Goal: Task Accomplishment & Management: Manage account settings

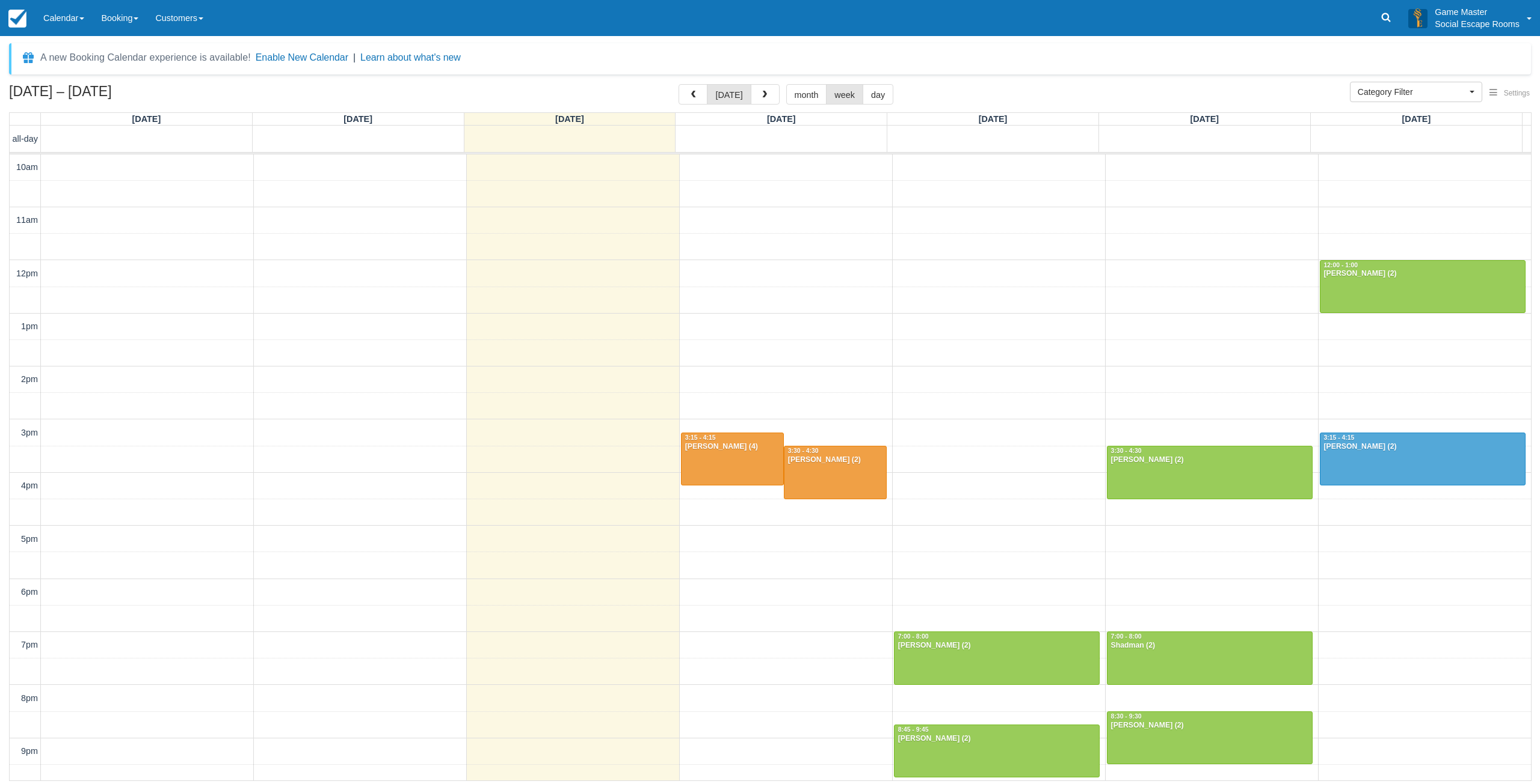
select select
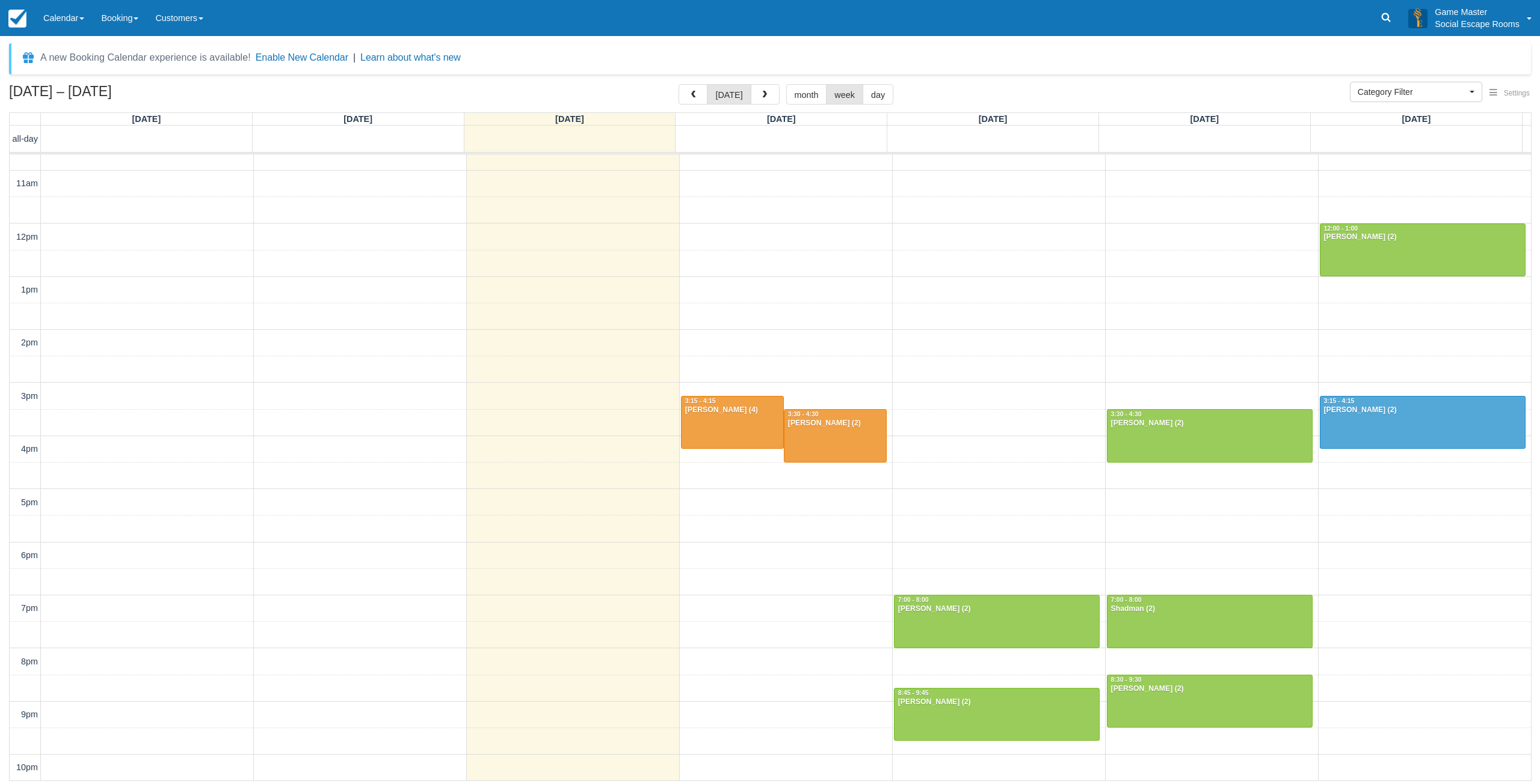
drag, startPoint x: 89, startPoint y: 20, endPoint x: 89, endPoint y: 39, distance: 19.0
click at [89, 20] on link "Calendar" at bounding box center [64, 17] width 58 height 36
click at [88, 154] on link "Day" at bounding box center [83, 164] width 95 height 25
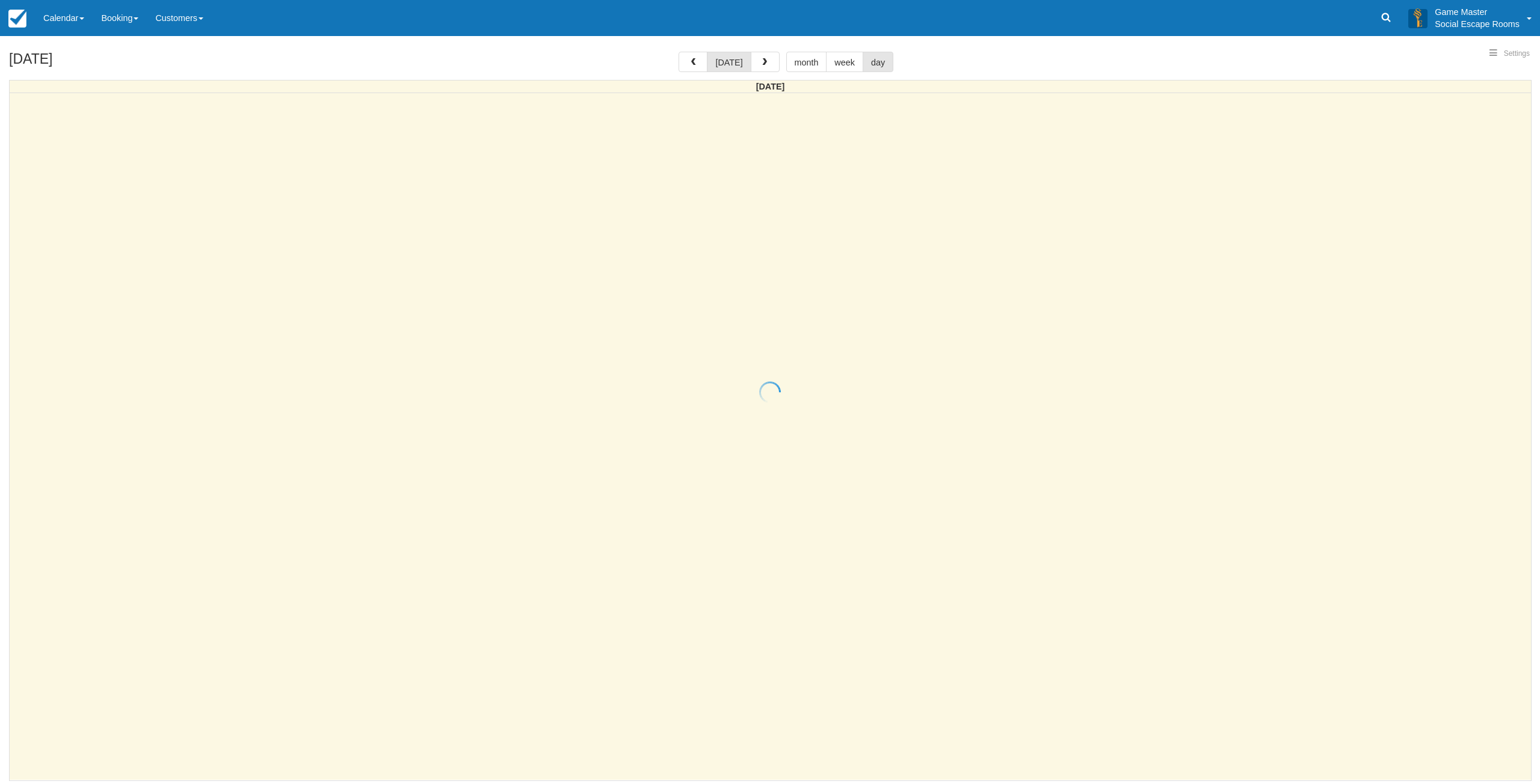
select select
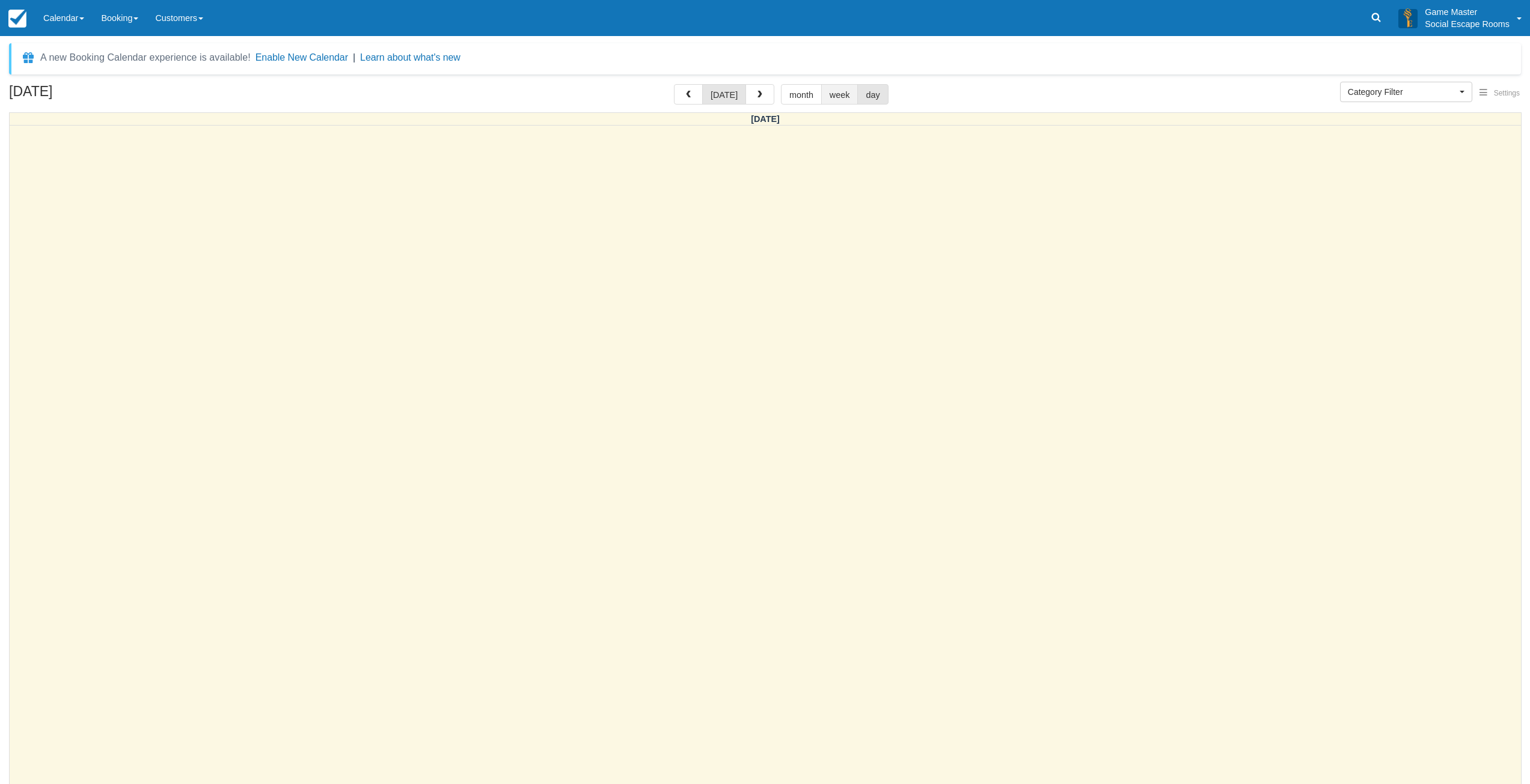
click at [826, 89] on button "week" at bounding box center [839, 93] width 38 height 20
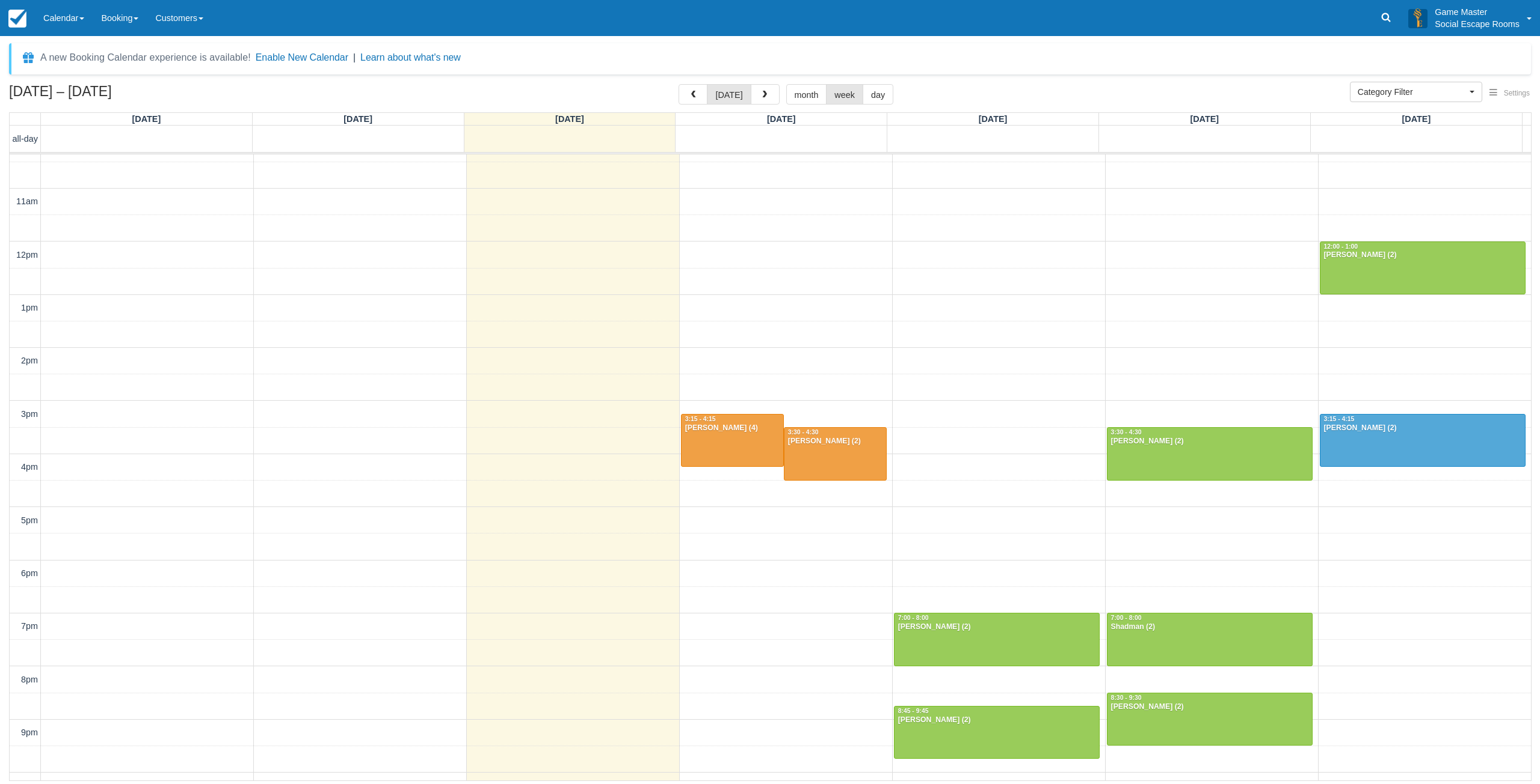
scroll to position [37, 0]
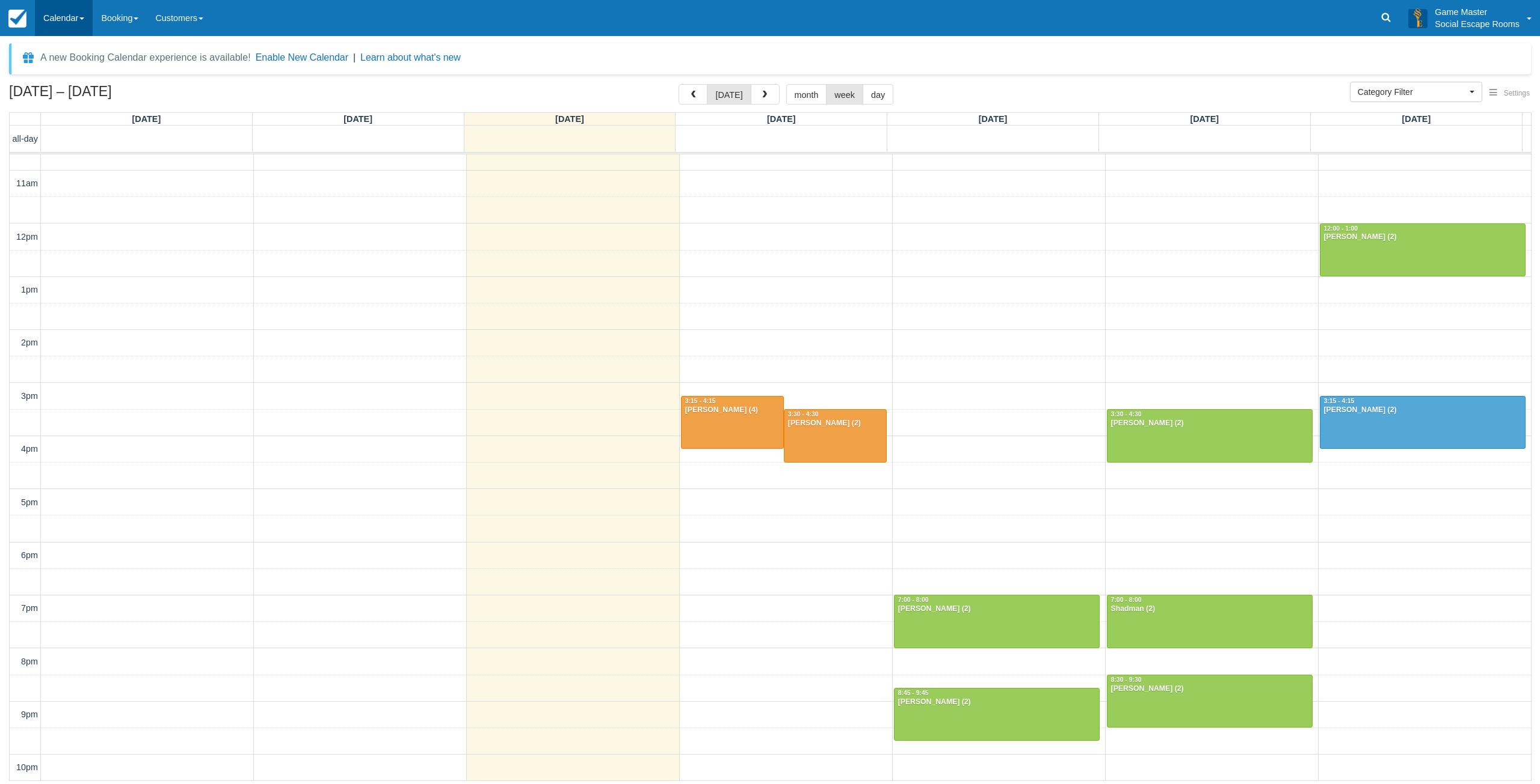
click at [79, 18] on link "Calendar" at bounding box center [64, 17] width 58 height 36
click at [81, 77] on link "Inventory" at bounding box center [83, 77] width 95 height 25
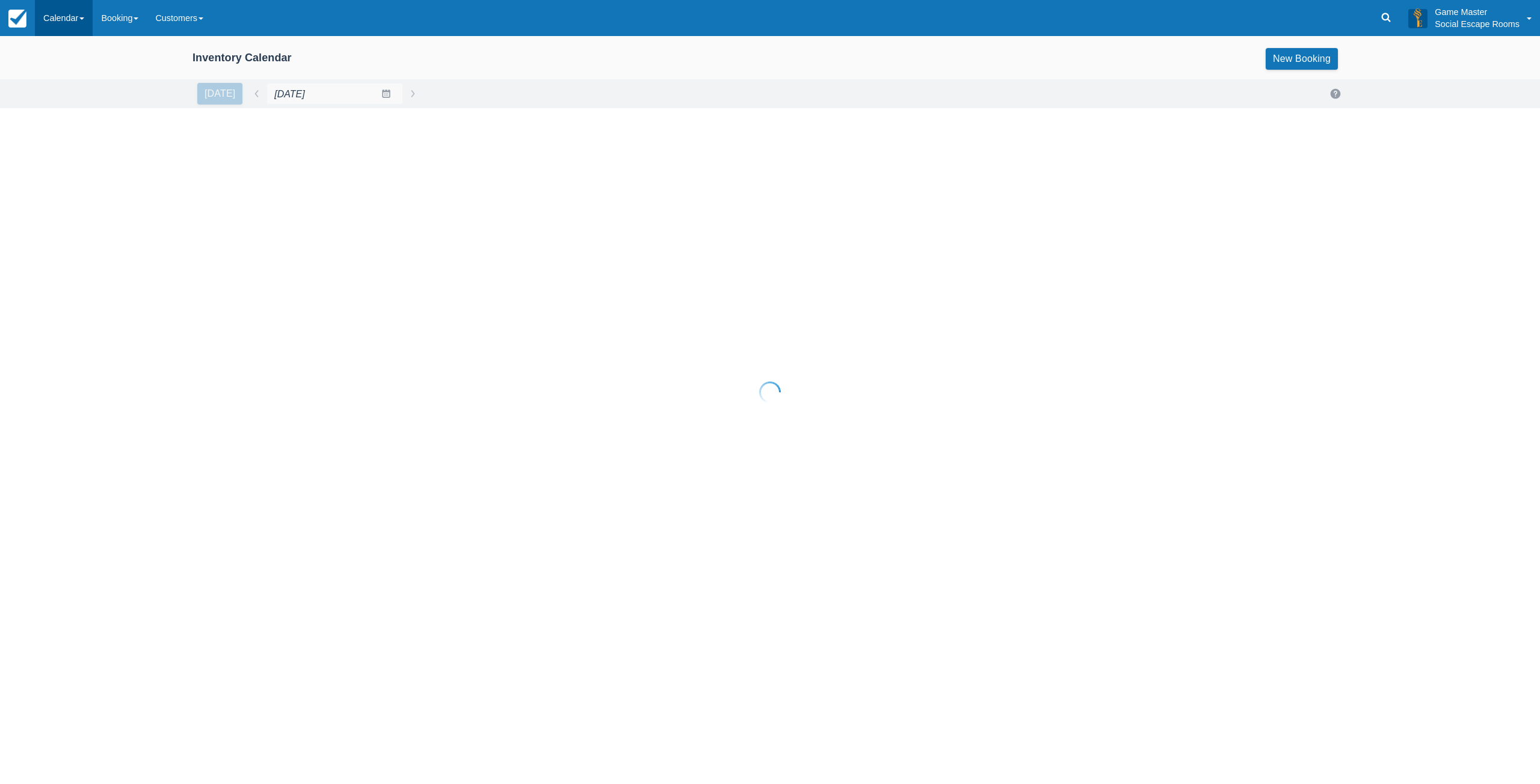
click at [68, 18] on link "Calendar" at bounding box center [64, 17] width 58 height 36
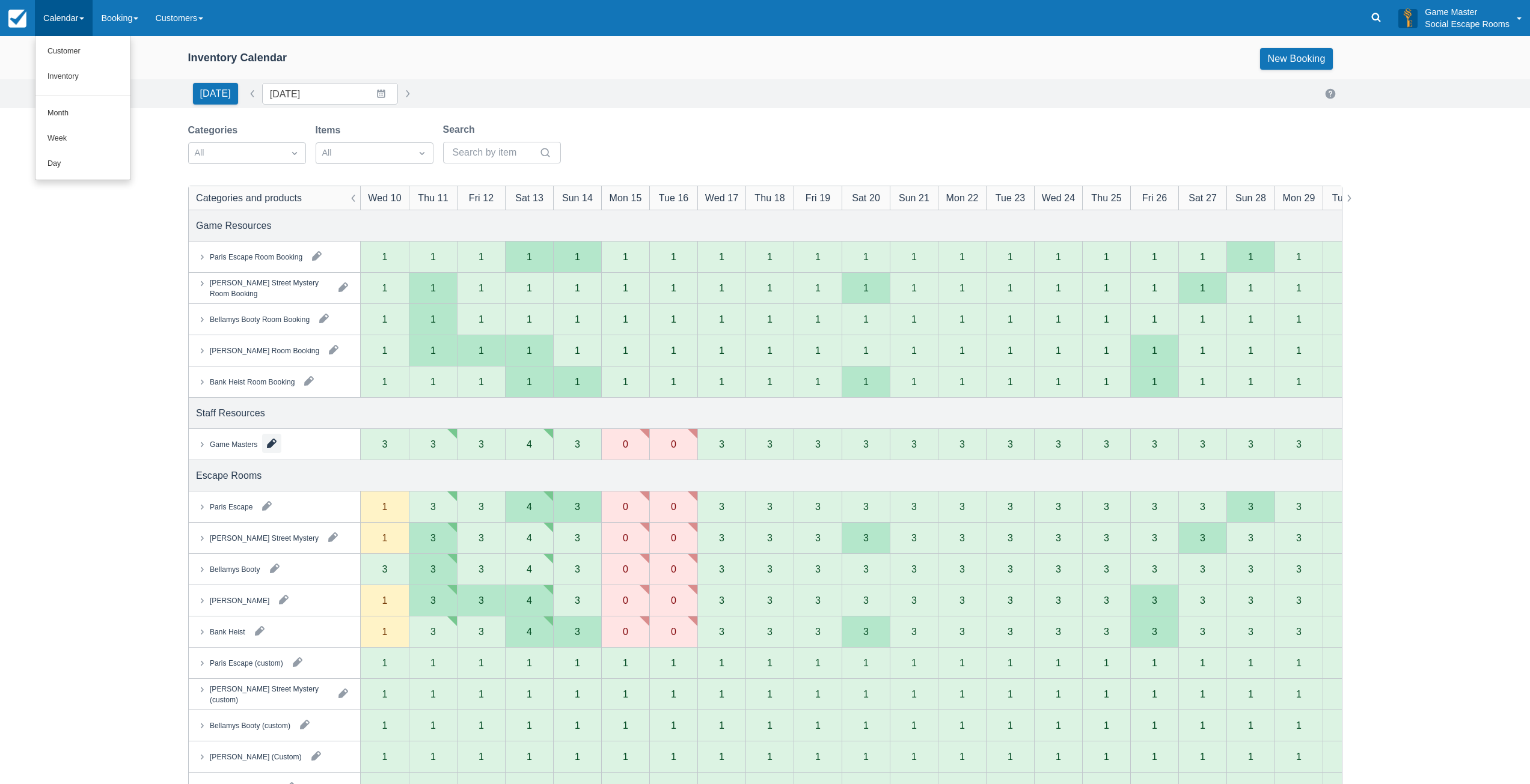
click at [274, 445] on button "button" at bounding box center [272, 444] width 19 height 19
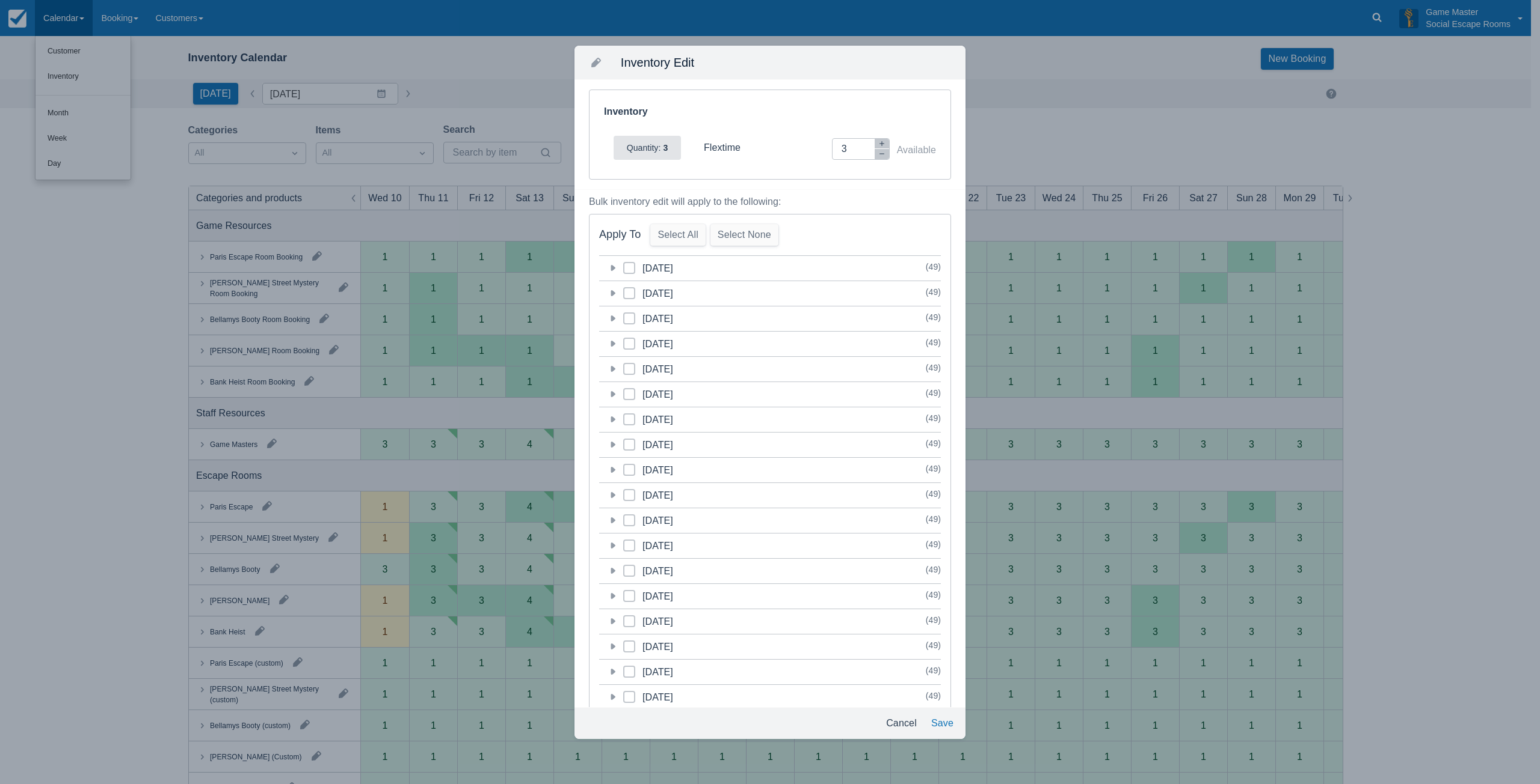
click at [612, 341] on icon at bounding box center [613, 344] width 5 height 6
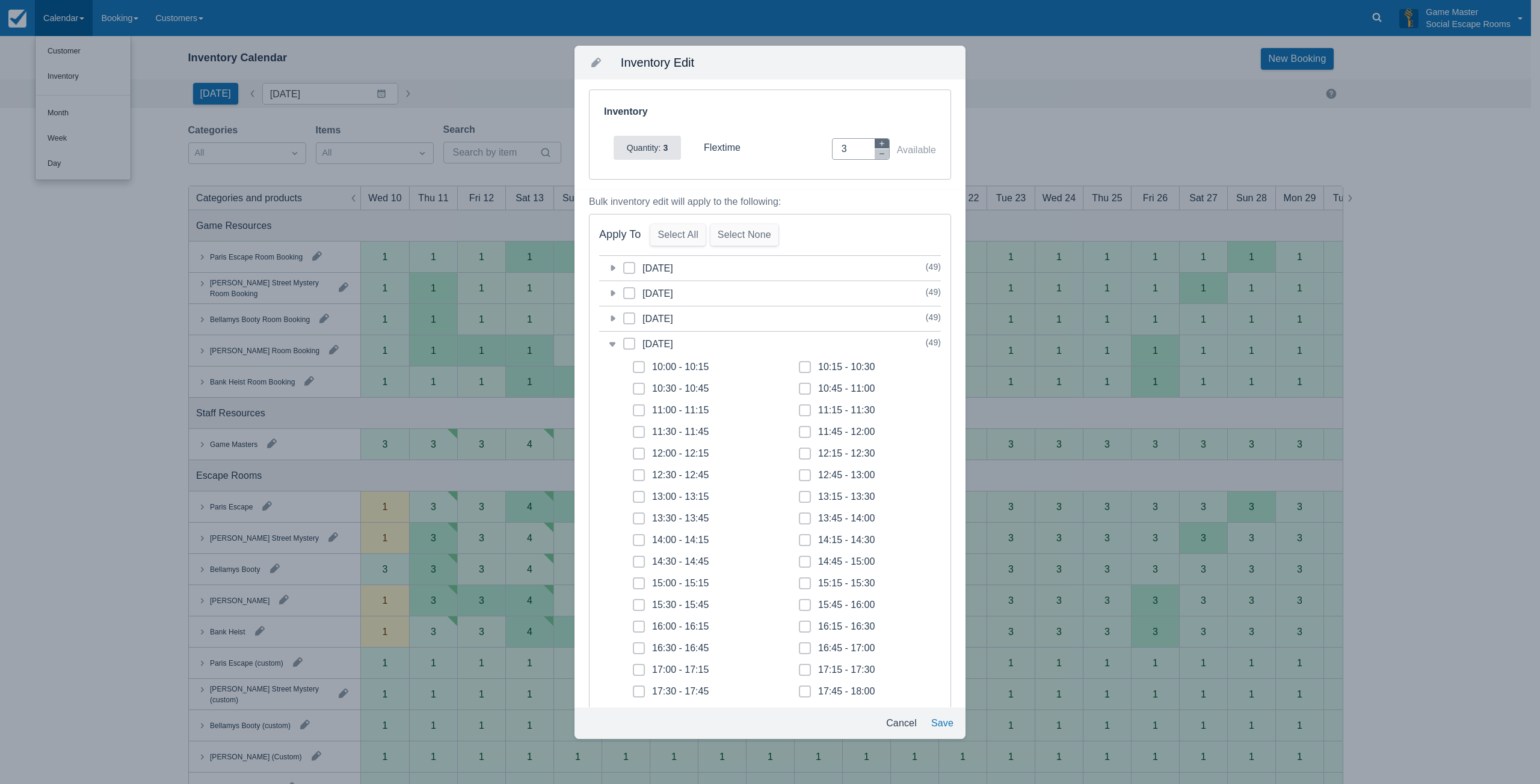
click at [876, 143] on button "button" at bounding box center [881, 144] width 14 height 11
click at [874, 149] on button "button" at bounding box center [881, 154] width 14 height 11
click at [878, 151] on icon "button" at bounding box center [881, 153] width 7 height 7
type input "2"
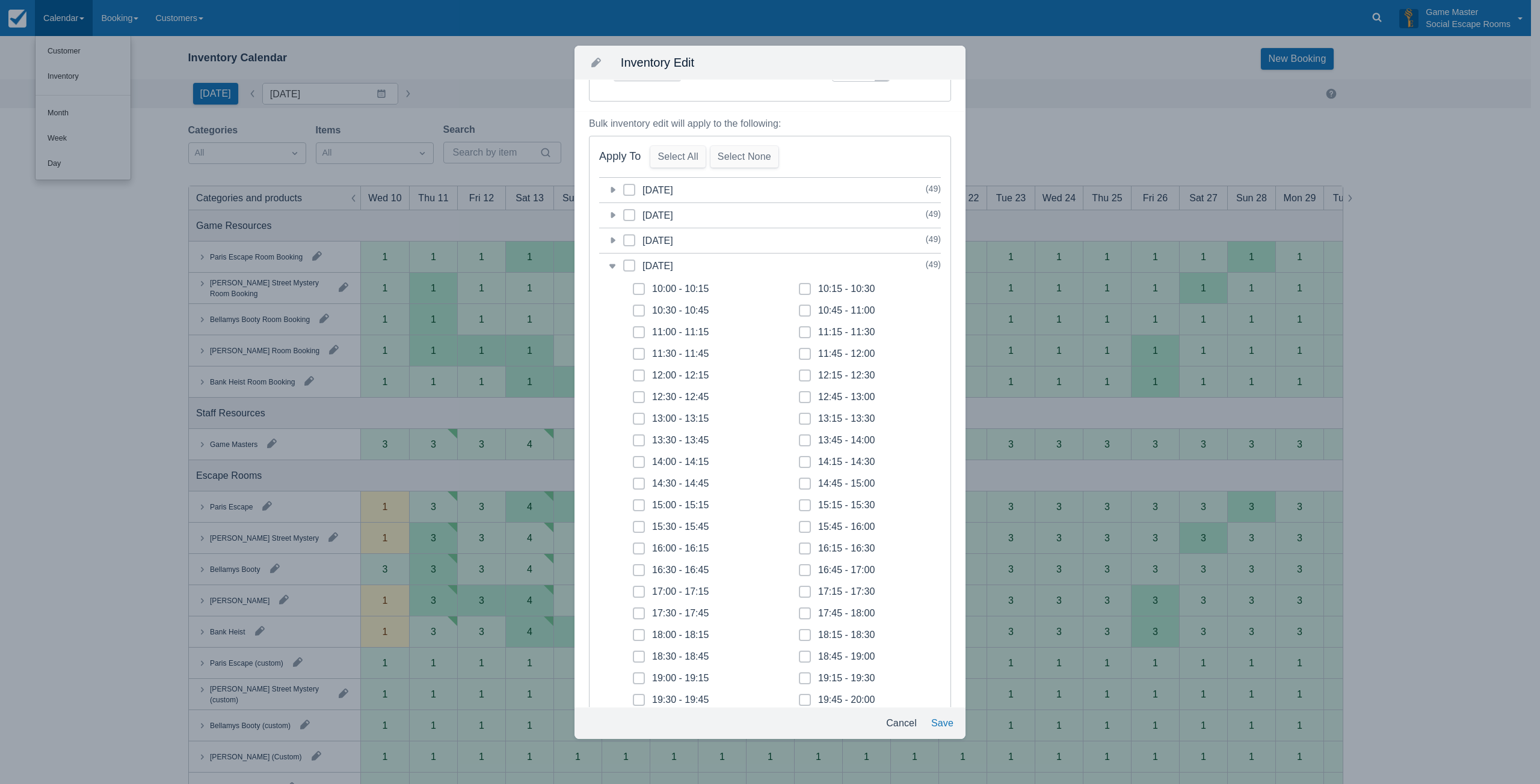
scroll to position [360, 0]
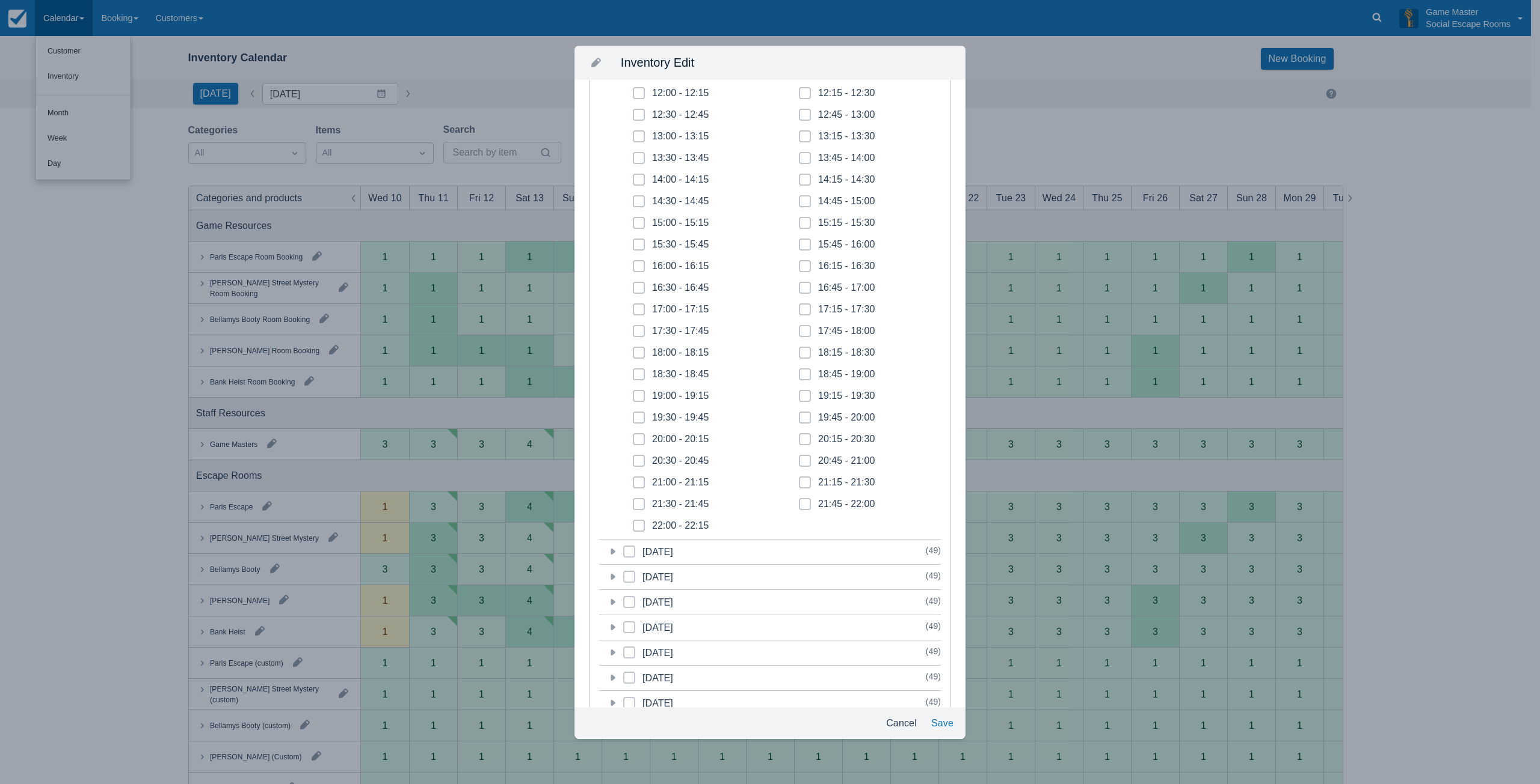
click at [803, 377] on span at bounding box center [805, 379] width 12 height 21
click at [799, 372] on input "18:45 - 19:00" at bounding box center [799, 371] width 1 height 1
checkbox input "true"
click at [799, 397] on span at bounding box center [805, 401] width 12 height 21
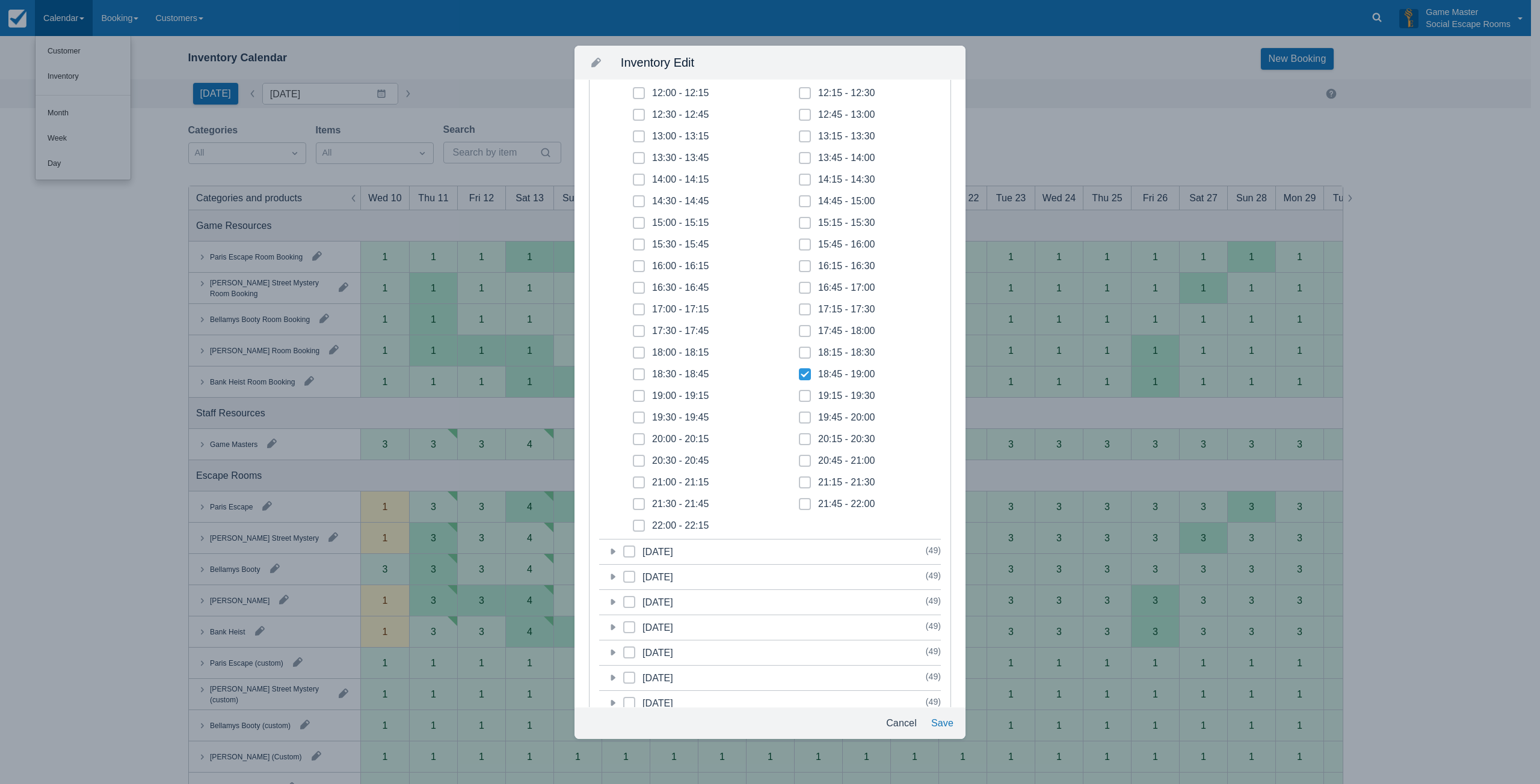
click at [799, 393] on input "19:15 - 19:30" at bounding box center [799, 393] width 1 height 1
checkbox input "true"
click at [799, 421] on span at bounding box center [805, 422] width 12 height 21
click at [799, 415] on input "19:45 - 20:00" at bounding box center [799, 414] width 1 height 1
checkbox input "true"
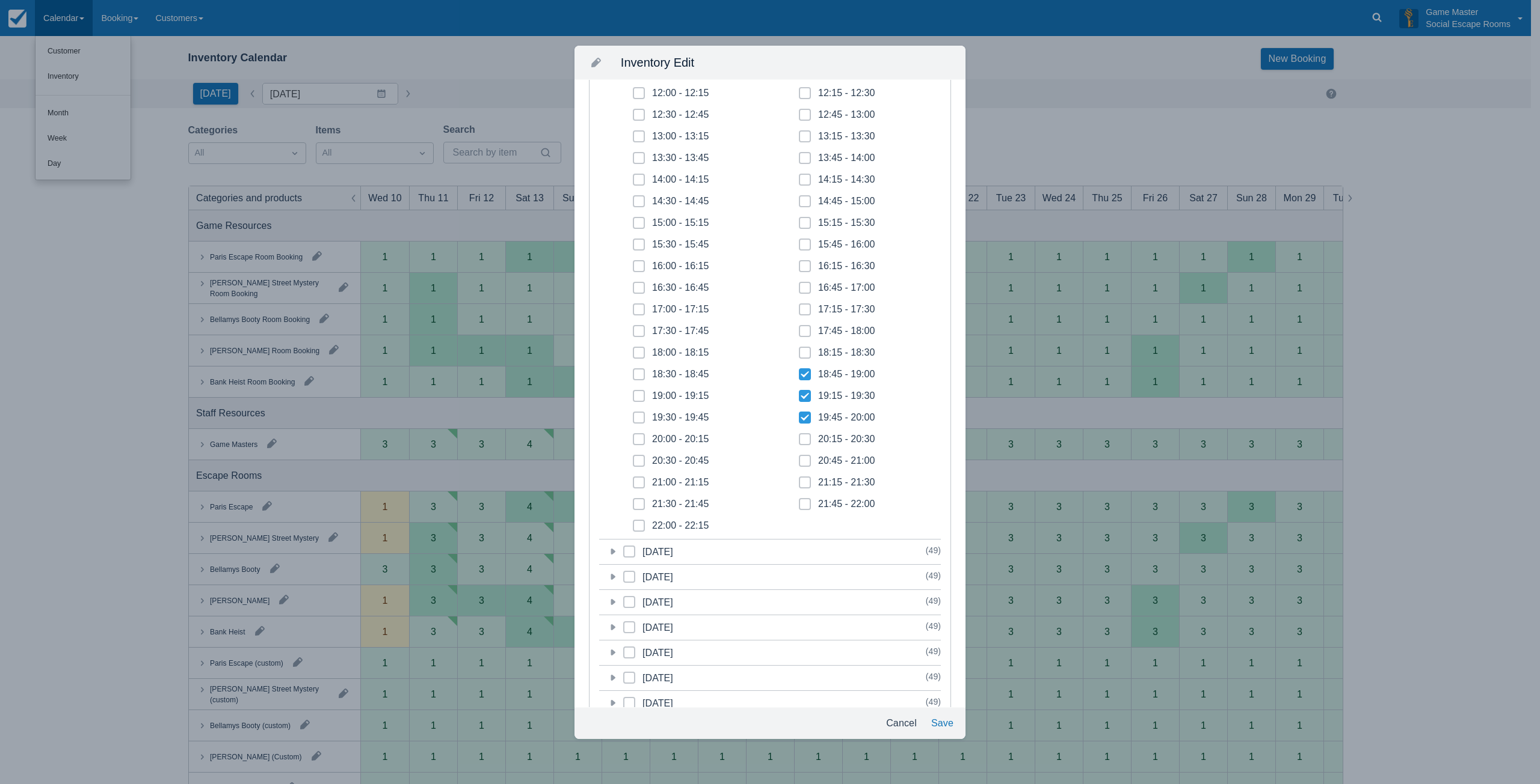
drag, startPoint x: 798, startPoint y: 437, endPoint x: 801, endPoint y: 457, distance: 20.2
click at [802, 438] on icon at bounding box center [804, 439] width 5 height 5
click at [799, 436] on input "20:15 - 20:30" at bounding box center [799, 435] width 1 height 1
checkbox input "true"
click at [802, 461] on icon at bounding box center [804, 460] width 5 height 5
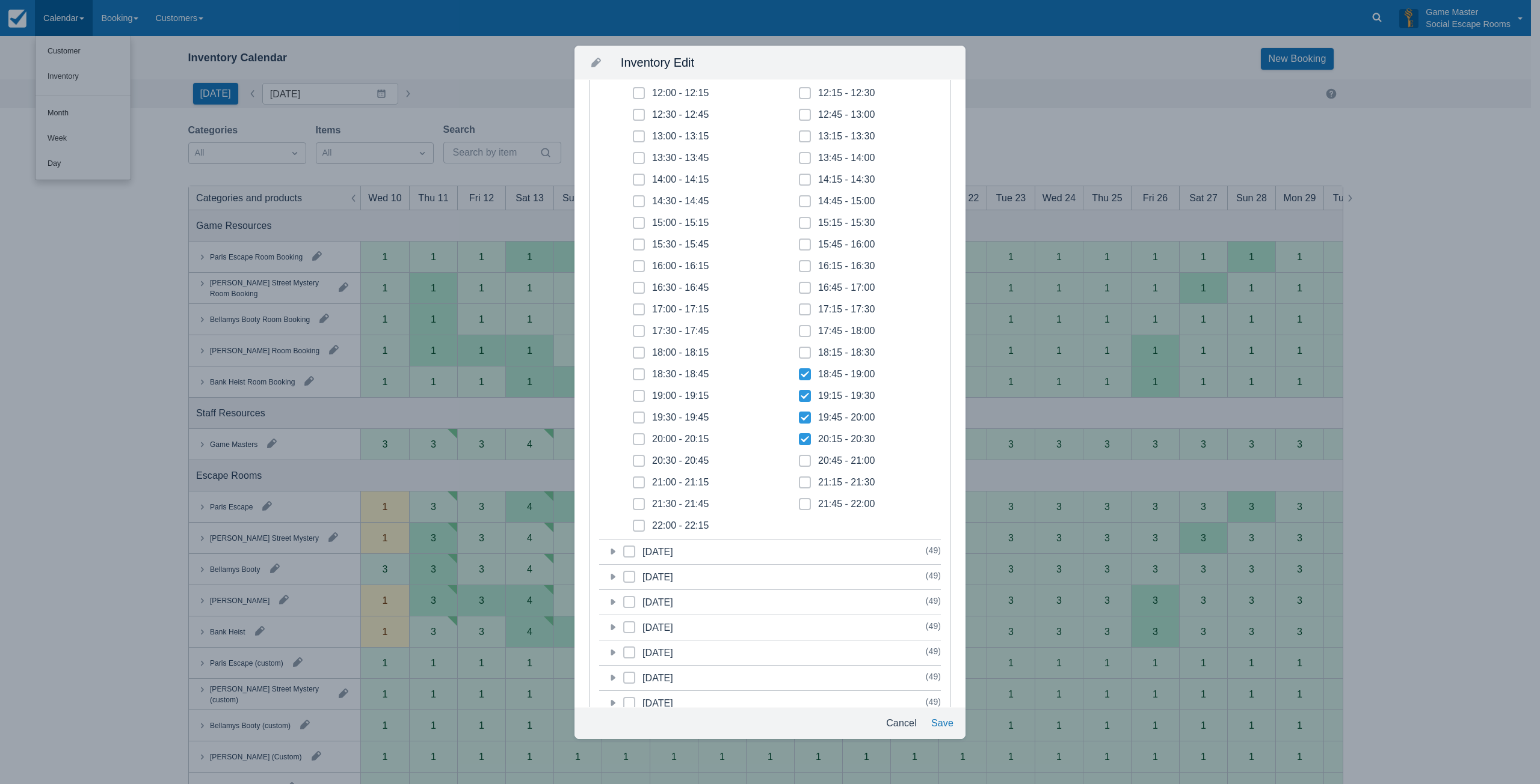
click at [799, 458] on input "20:45 - 21:00" at bounding box center [799, 457] width 1 height 1
checkbox input "true"
drag, startPoint x: 802, startPoint y: 476, endPoint x: 804, endPoint y: 490, distance: 14.1
click at [804, 483] on div "10:00 - 10:15 10:15 - 10:30 10:30 - 10:45 10:45 - 11:00 11:00 - 11:15 11:15 - 1…" at bounding box center [784, 267] width 332 height 541
click at [804, 501] on span at bounding box center [805, 509] width 12 height 21
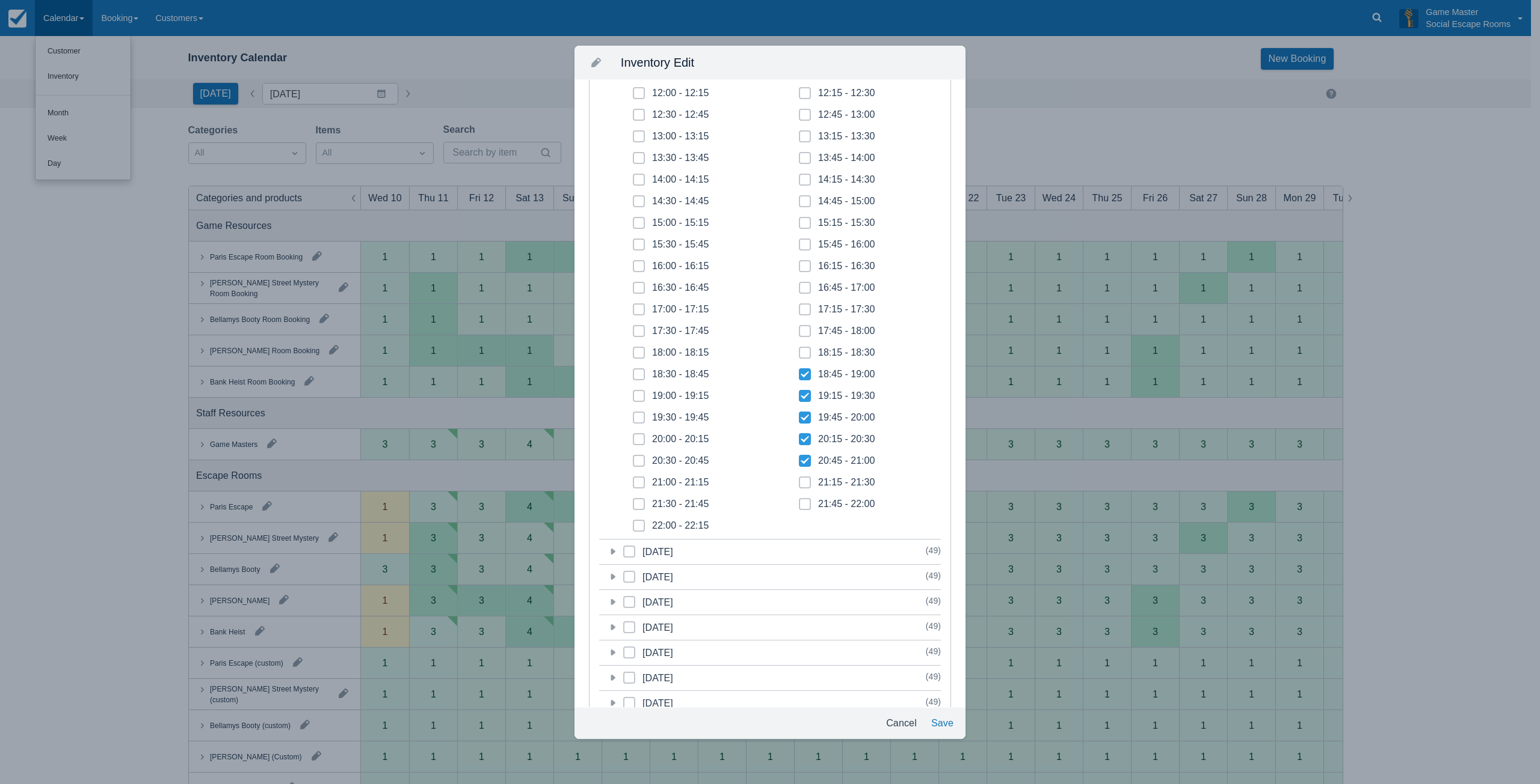
click at [799, 501] on input "21:45 - 22:00" at bounding box center [799, 501] width 1 height 1
checkbox input "true"
click at [803, 483] on span at bounding box center [805, 487] width 12 height 21
click at [799, 480] on input "21:15 - 21:30" at bounding box center [799, 479] width 1 height 1
checkbox input "true"
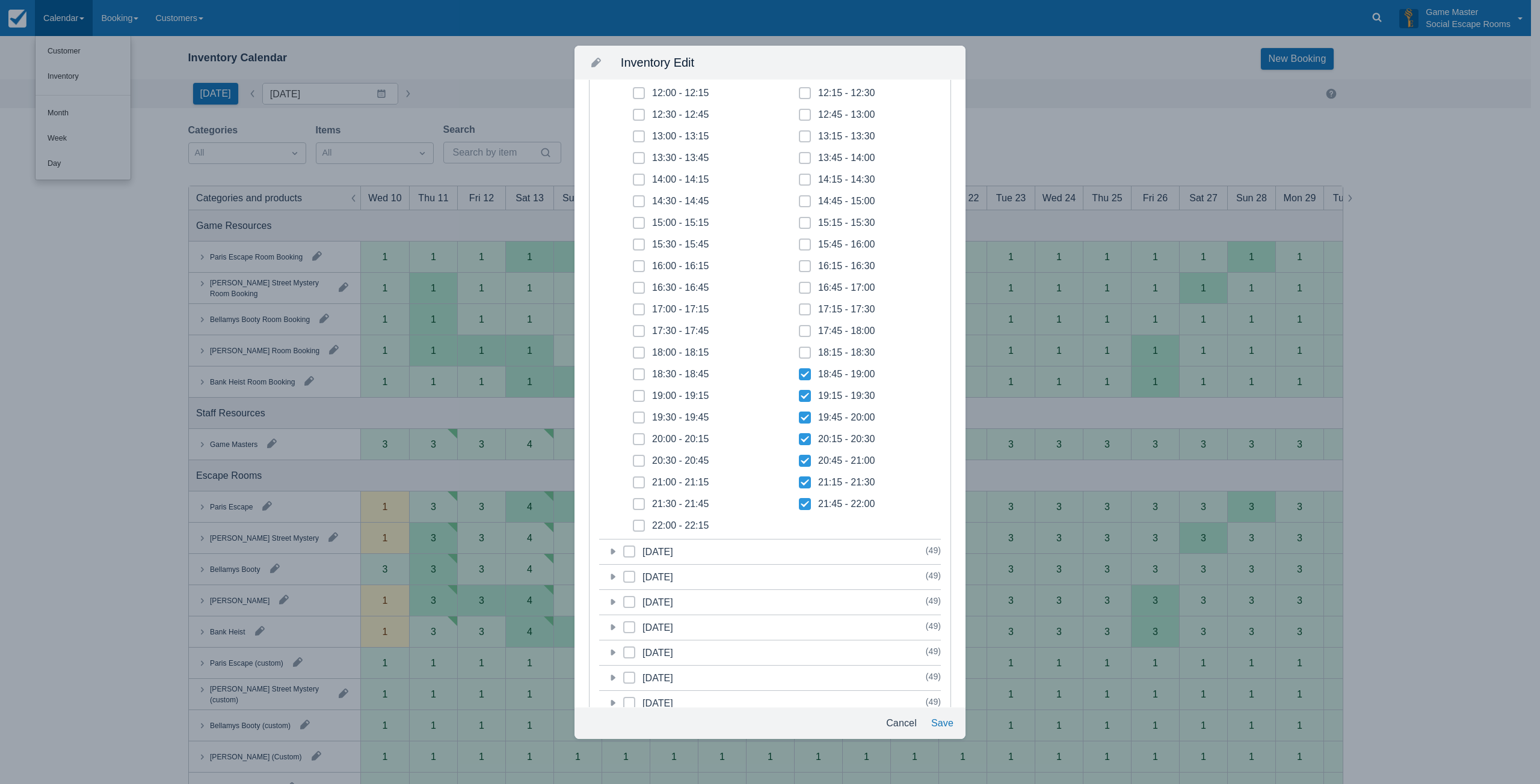
drag, startPoint x: 637, startPoint y: 527, endPoint x: 636, endPoint y: 513, distance: 14.0
click at [637, 524] on icon at bounding box center [638, 526] width 5 height 5
click at [633, 523] on input "22:00 - 22:15" at bounding box center [632, 522] width 1 height 1
checkbox input "true"
drag, startPoint x: 636, startPoint y: 506, endPoint x: 637, endPoint y: 491, distance: 15.0
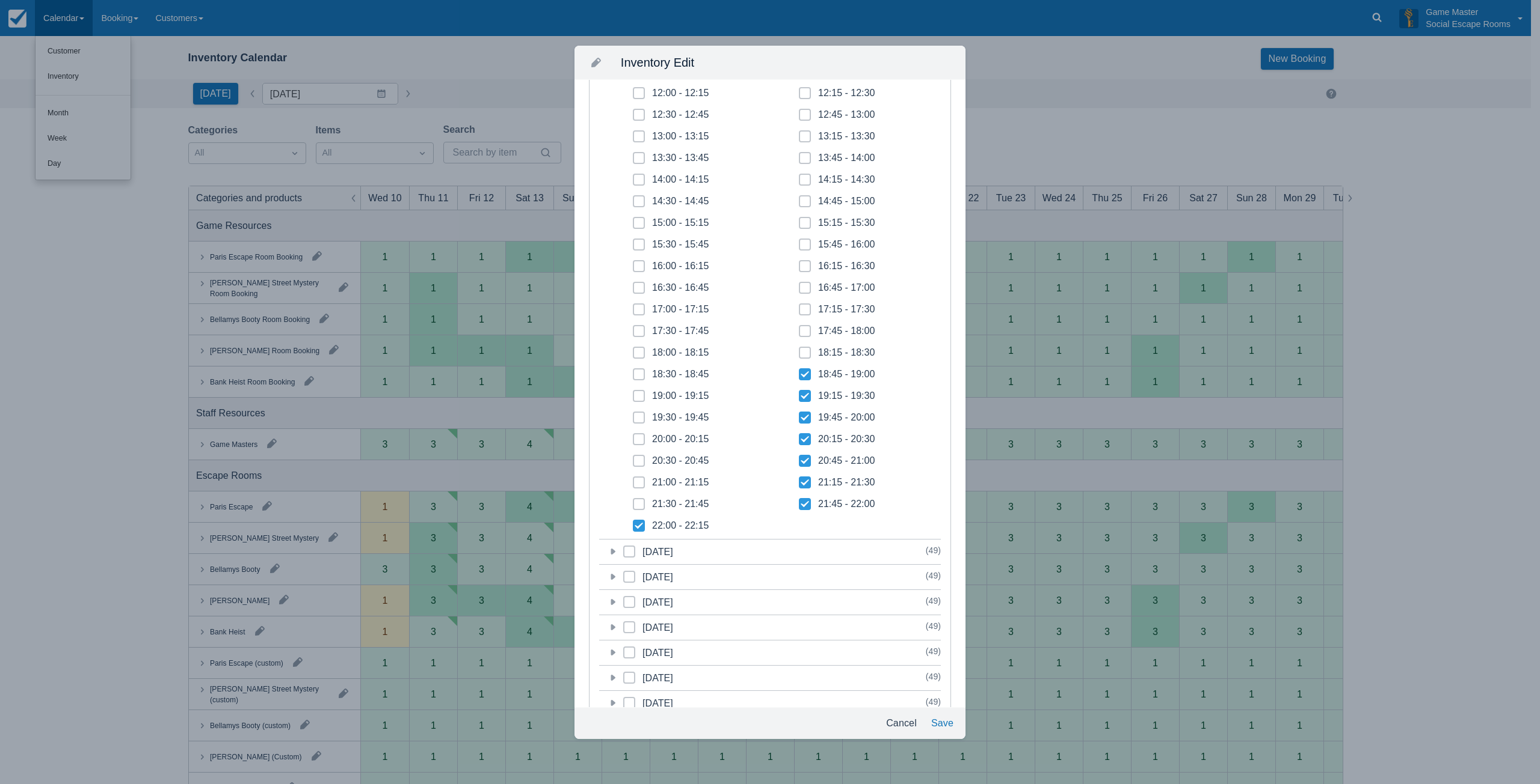
click at [636, 502] on span at bounding box center [638, 509] width 12 height 21
click at [633, 501] on input "21:30 - 21:45" at bounding box center [632, 501] width 1 height 1
checkbox input "true"
drag, startPoint x: 637, startPoint y: 485, endPoint x: 637, endPoint y: 479, distance: 6.0
click at [637, 483] on span at bounding box center [638, 487] width 12 height 21
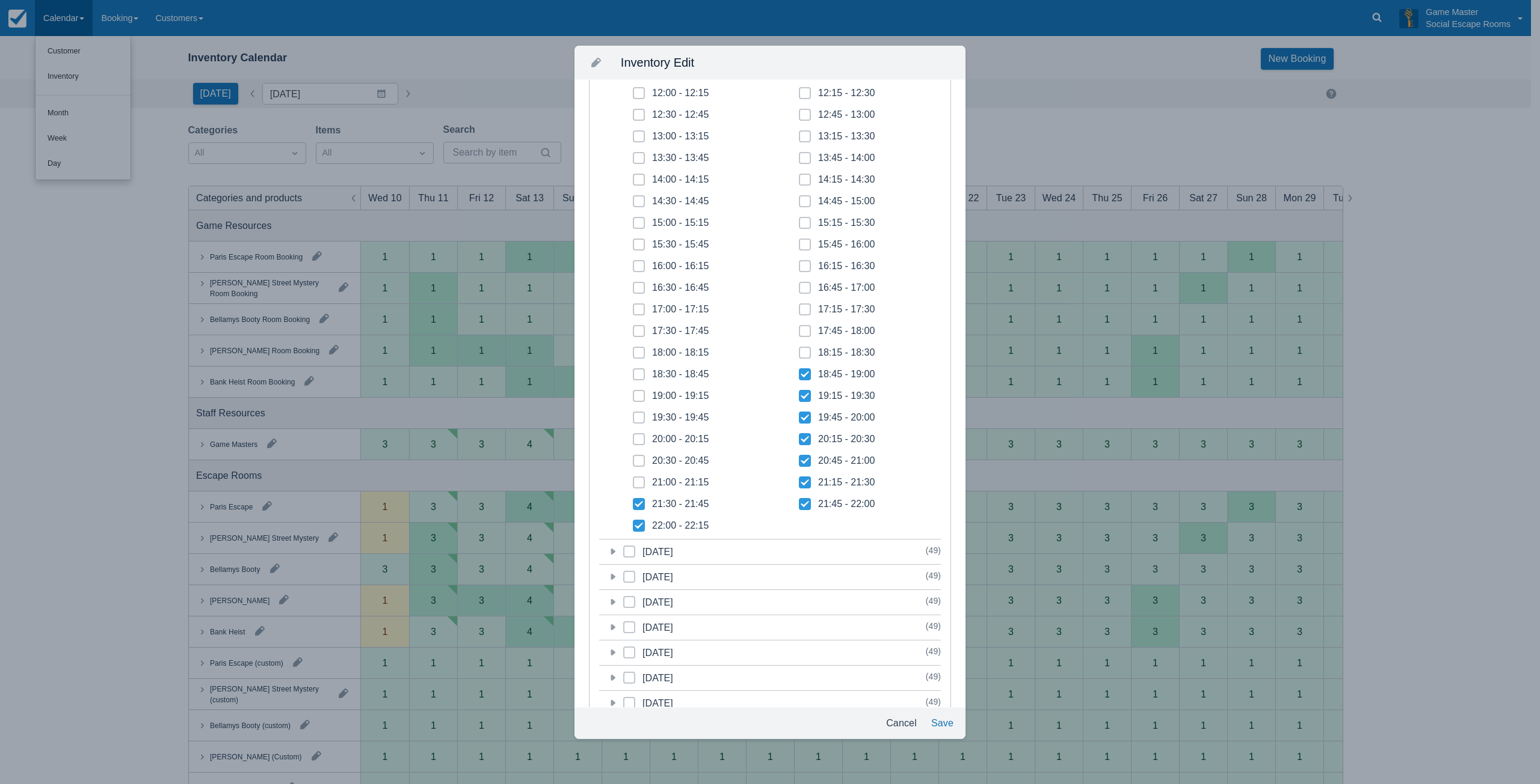
click at [633, 480] on input "21:00 - 21:15" at bounding box center [632, 479] width 1 height 1
checkbox input "true"
drag, startPoint x: 636, startPoint y: 463, endPoint x: 640, endPoint y: 440, distance: 23.3
click at [636, 459] on span at bounding box center [638, 465] width 12 height 21
click at [633, 458] on input "20:30 - 20:45" at bounding box center [632, 457] width 1 height 1
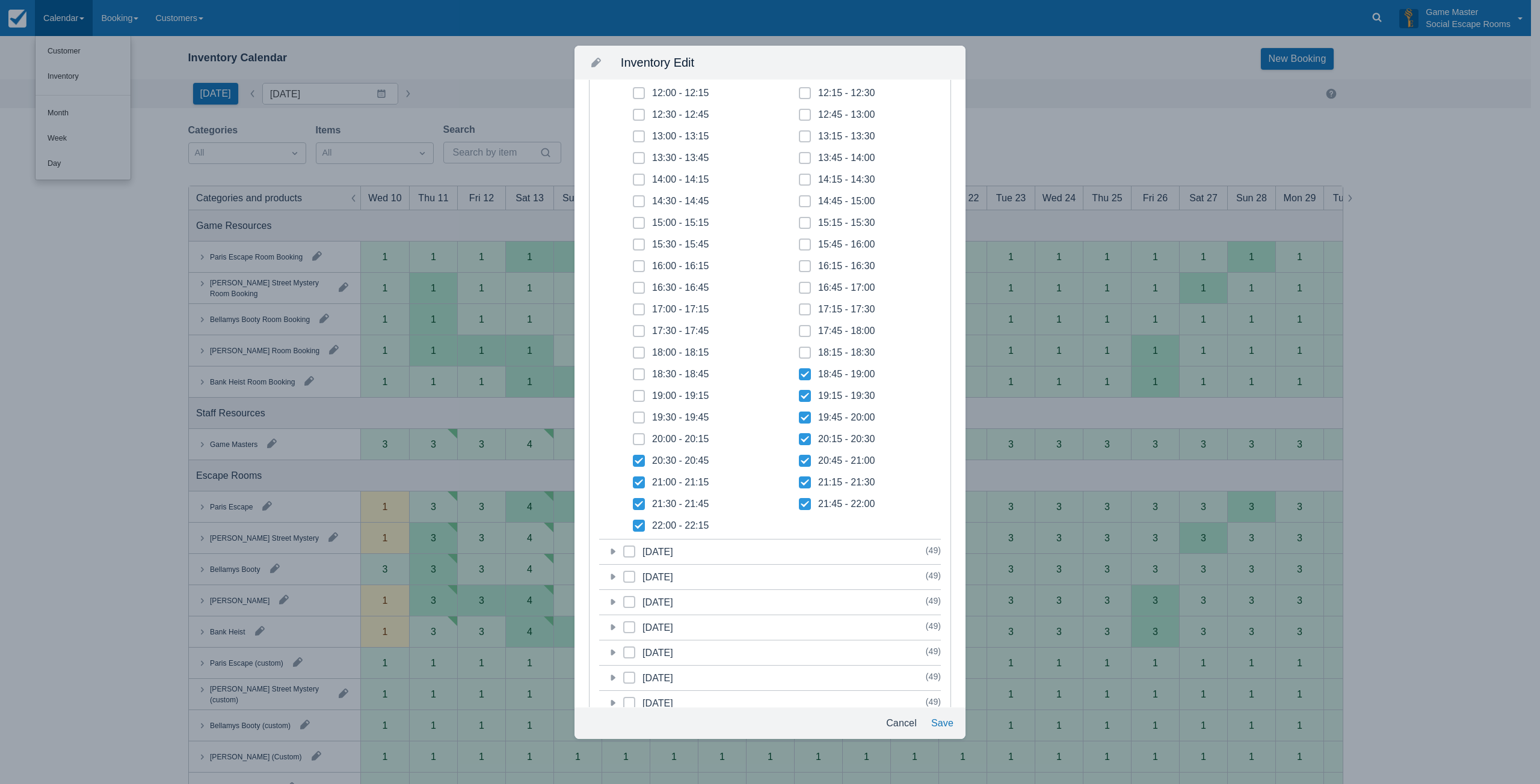
checkbox input "true"
click at [640, 437] on icon at bounding box center [638, 439] width 5 height 5
click at [633, 436] on input "20:00 - 20:15" at bounding box center [632, 435] width 1 height 1
checkbox input "true"
drag, startPoint x: 639, startPoint y: 418, endPoint x: 637, endPoint y: 406, distance: 12.2
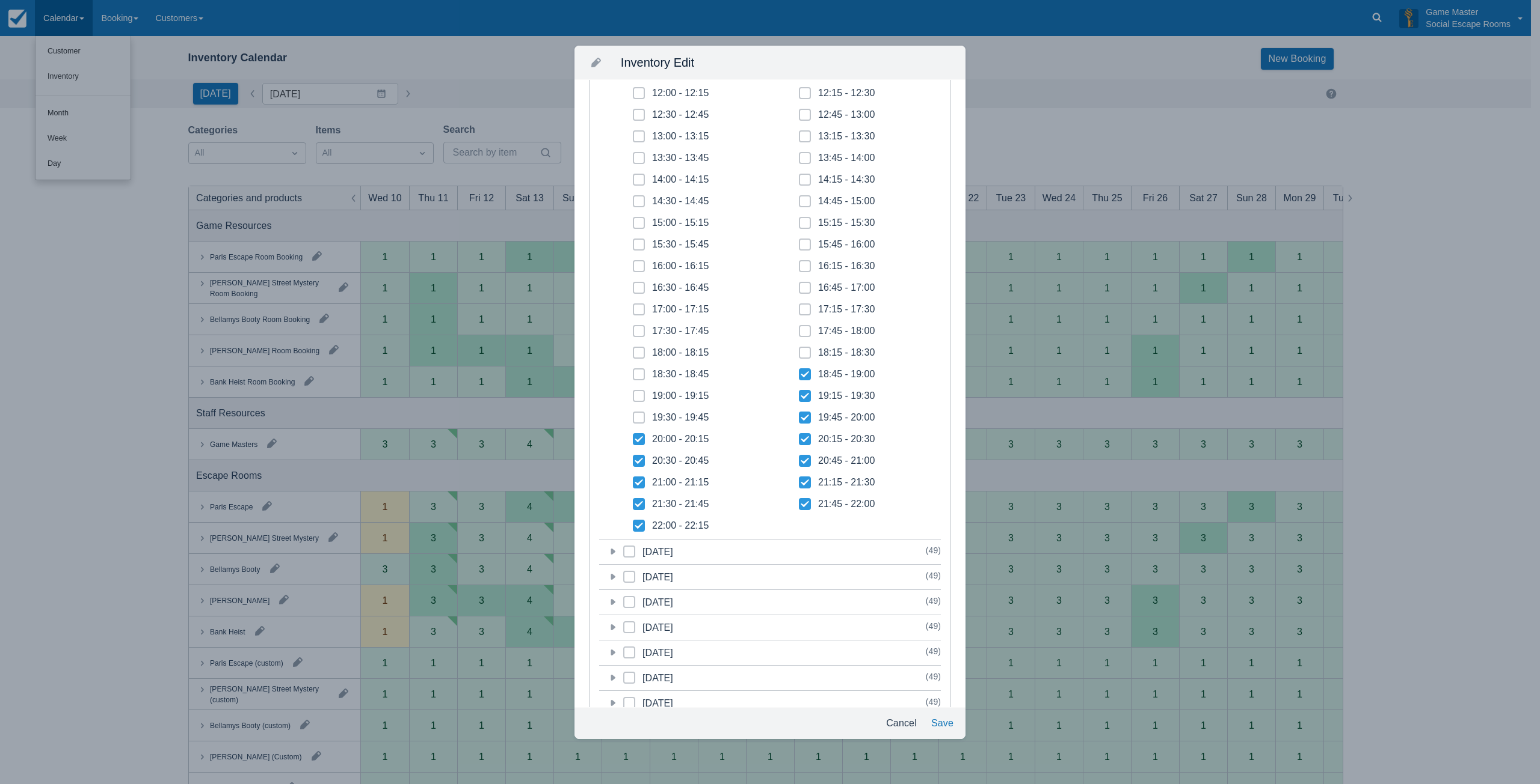
click at [639, 416] on icon at bounding box center [638, 417] width 5 height 5
click at [633, 415] on input "19:30 - 19:45" at bounding box center [632, 414] width 1 height 1
checkbox input "true"
click at [637, 394] on icon at bounding box center [638, 396] width 5 height 5
click at [633, 393] on input "19:00 - 19:15" at bounding box center [632, 393] width 1 height 1
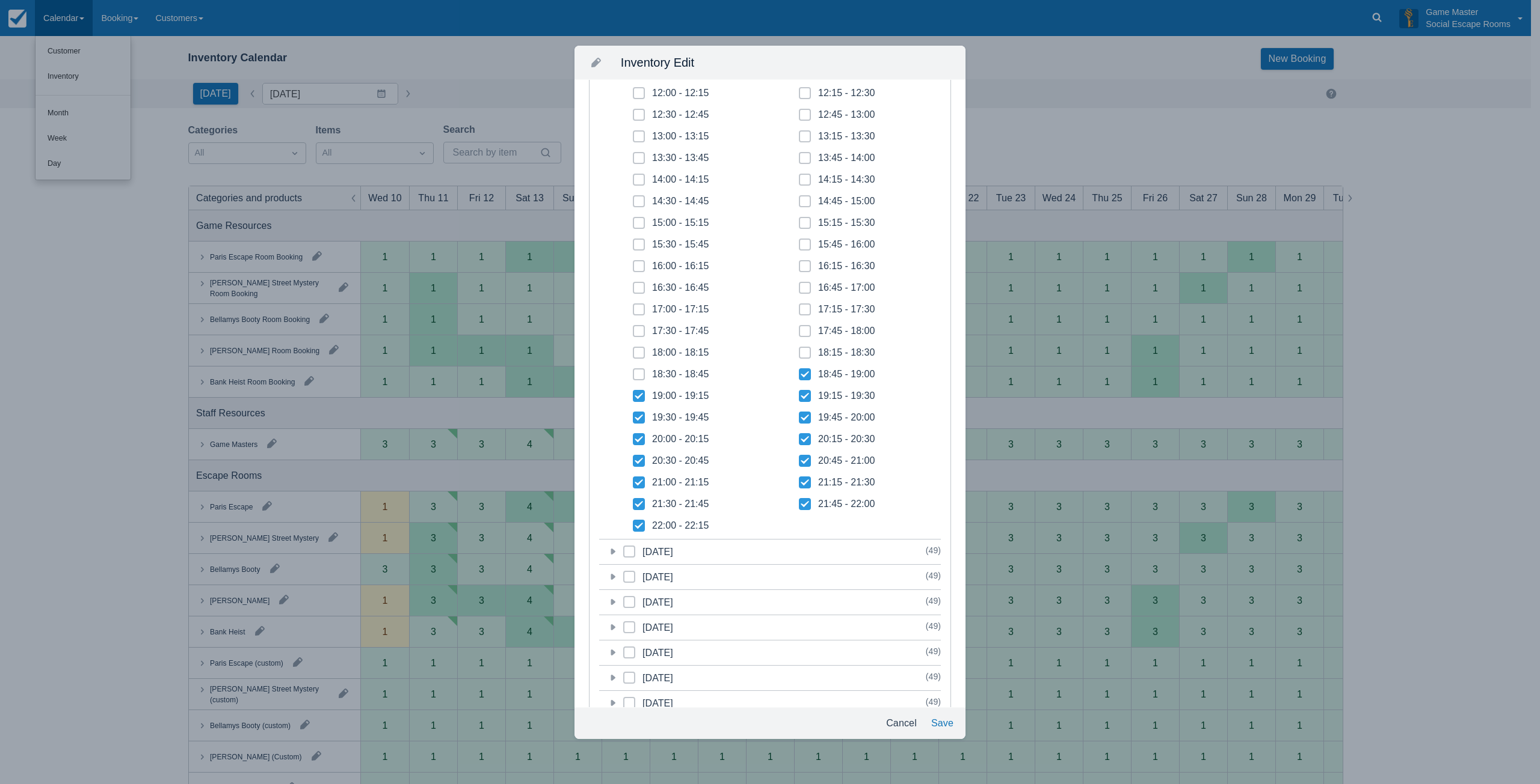
checkbox input "true"
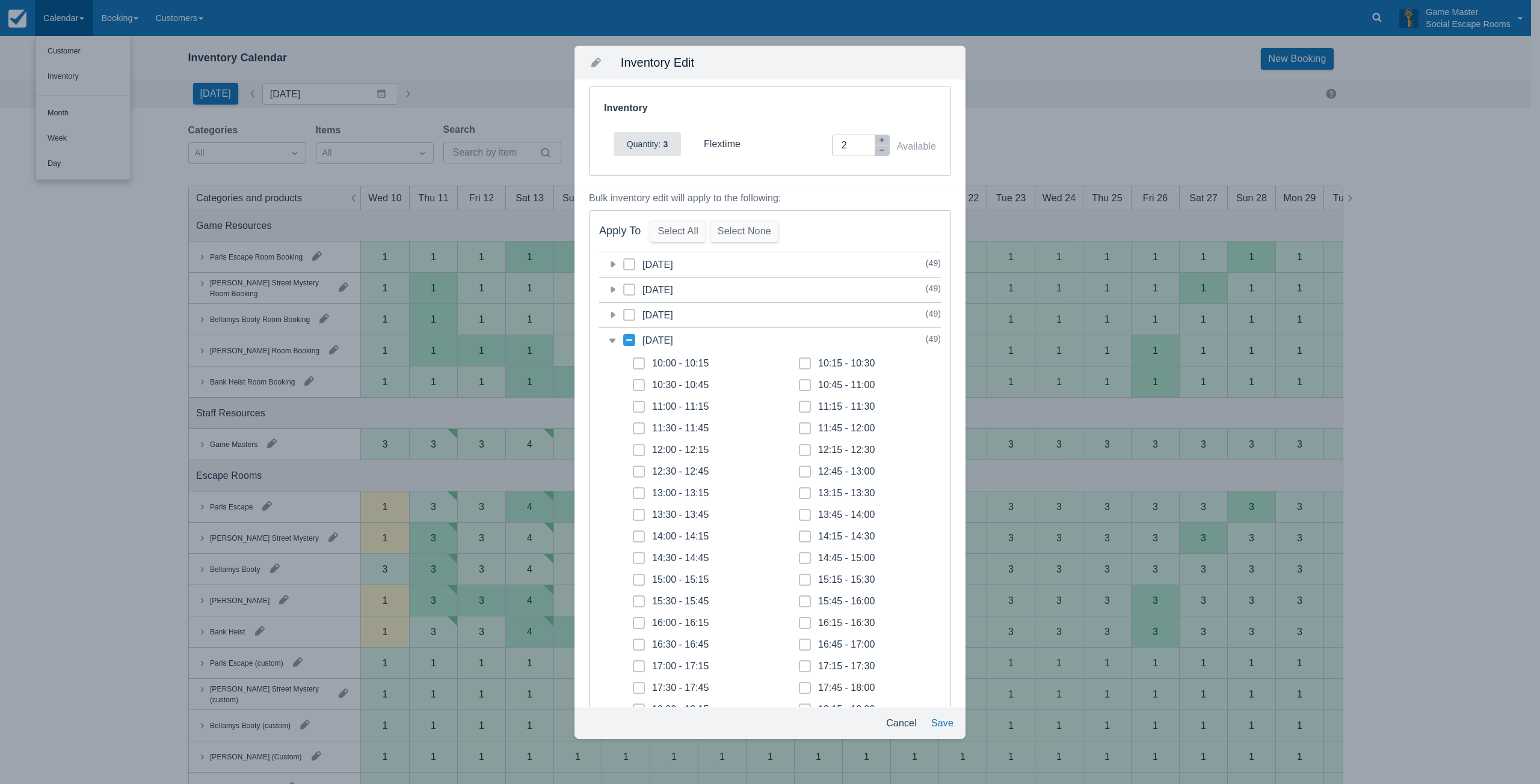
scroll to position [0, 0]
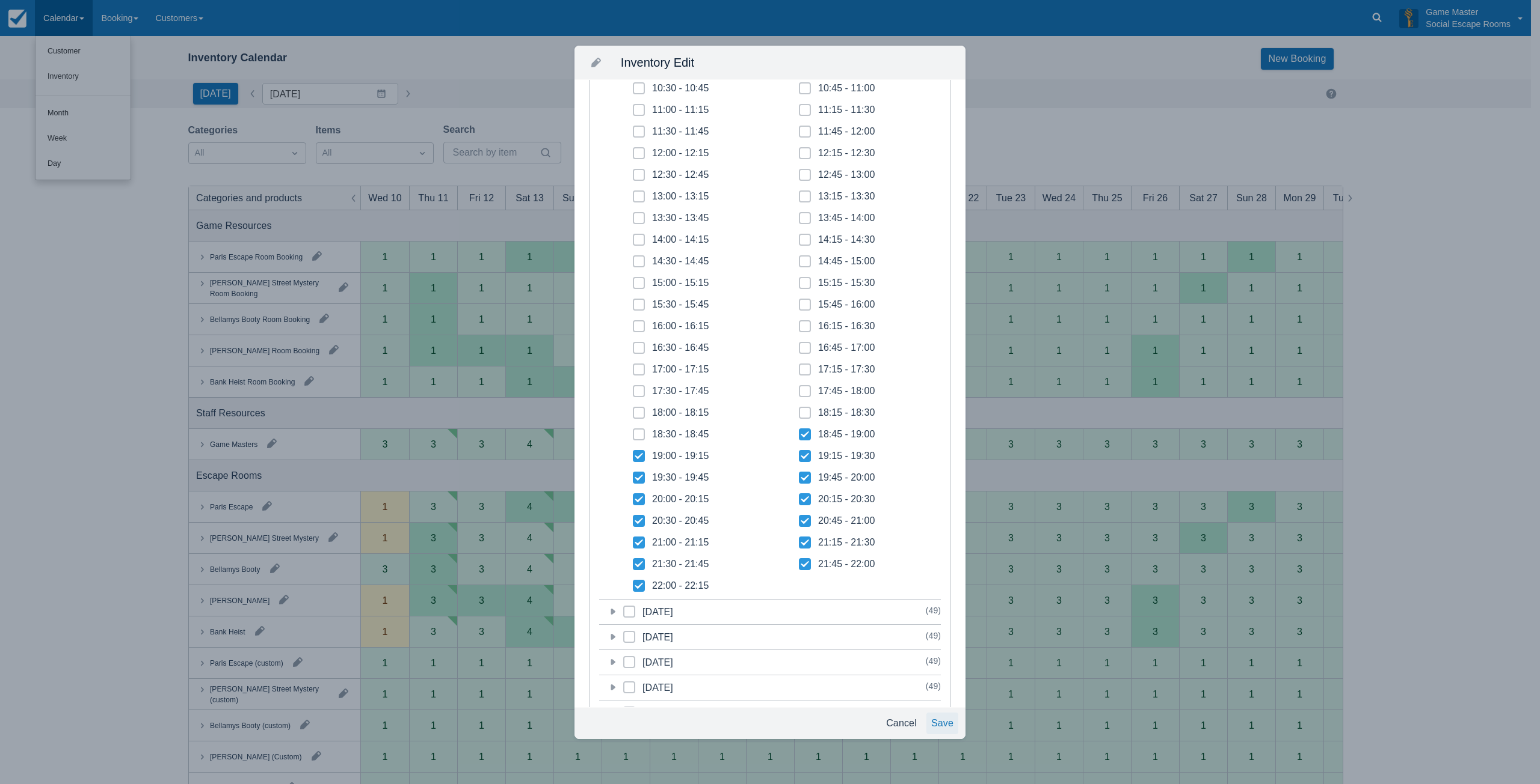
click at [934, 716] on button "Save" at bounding box center [942, 723] width 32 height 21
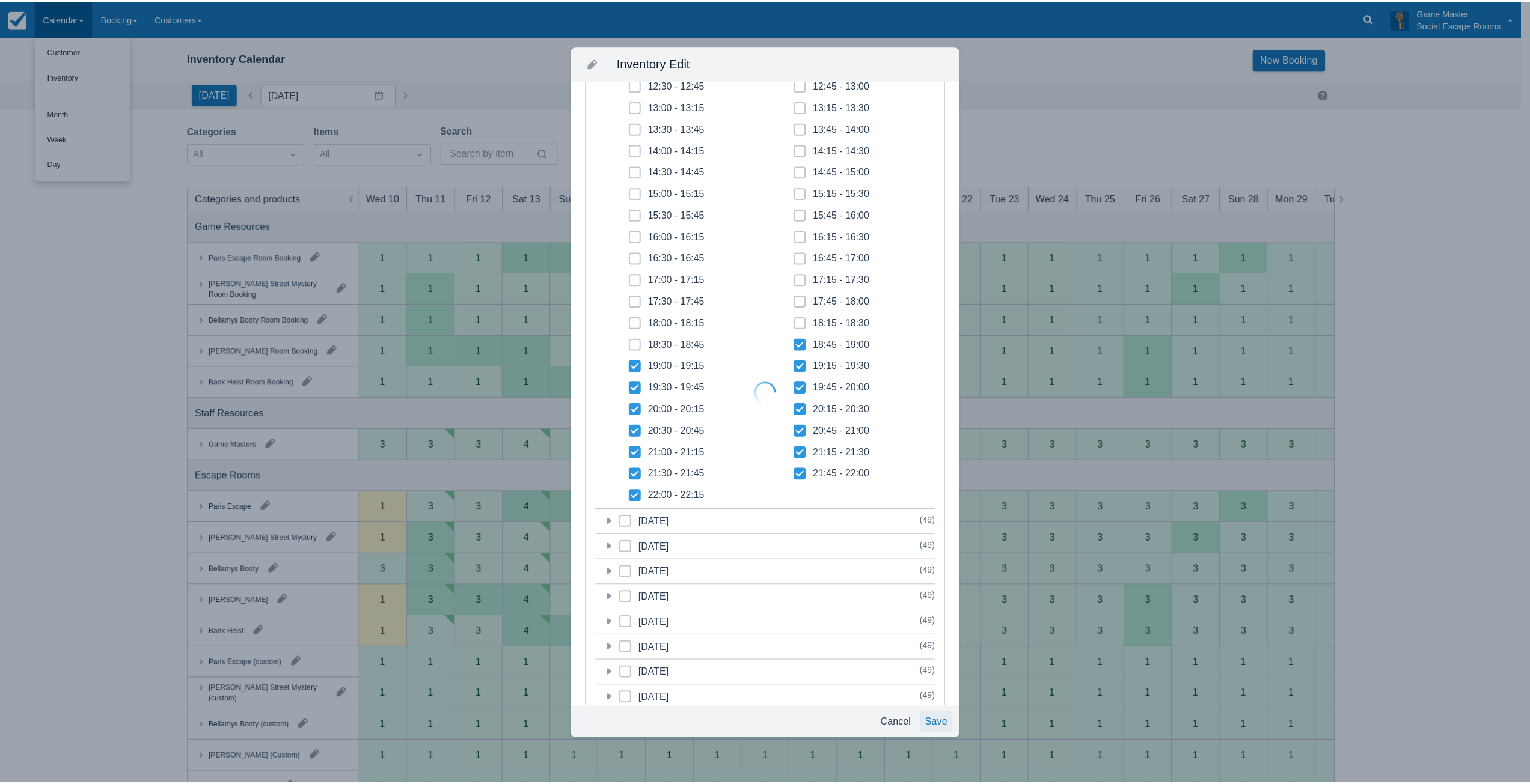
scroll to position [210, 0]
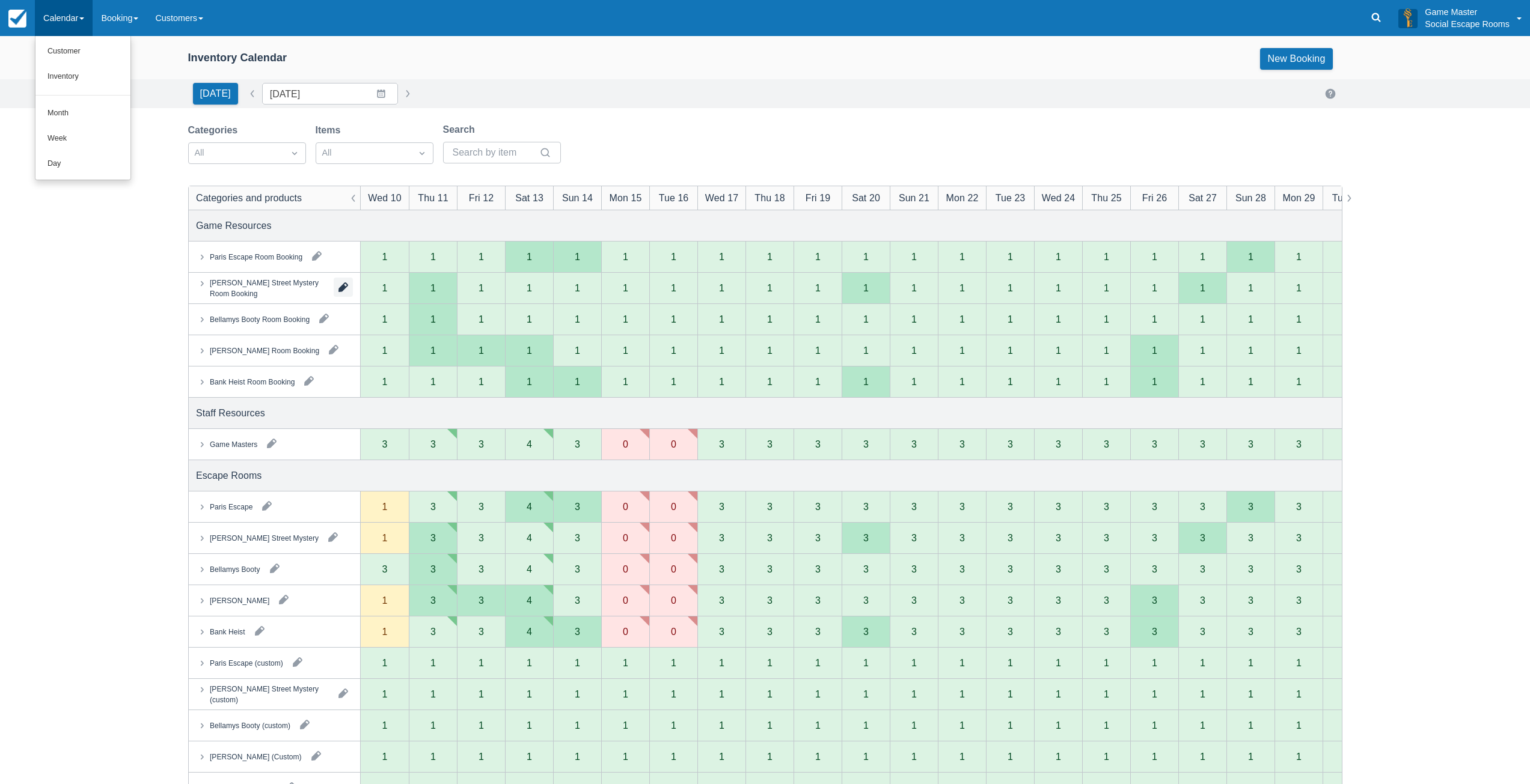
click at [342, 286] on button "button" at bounding box center [343, 287] width 19 height 19
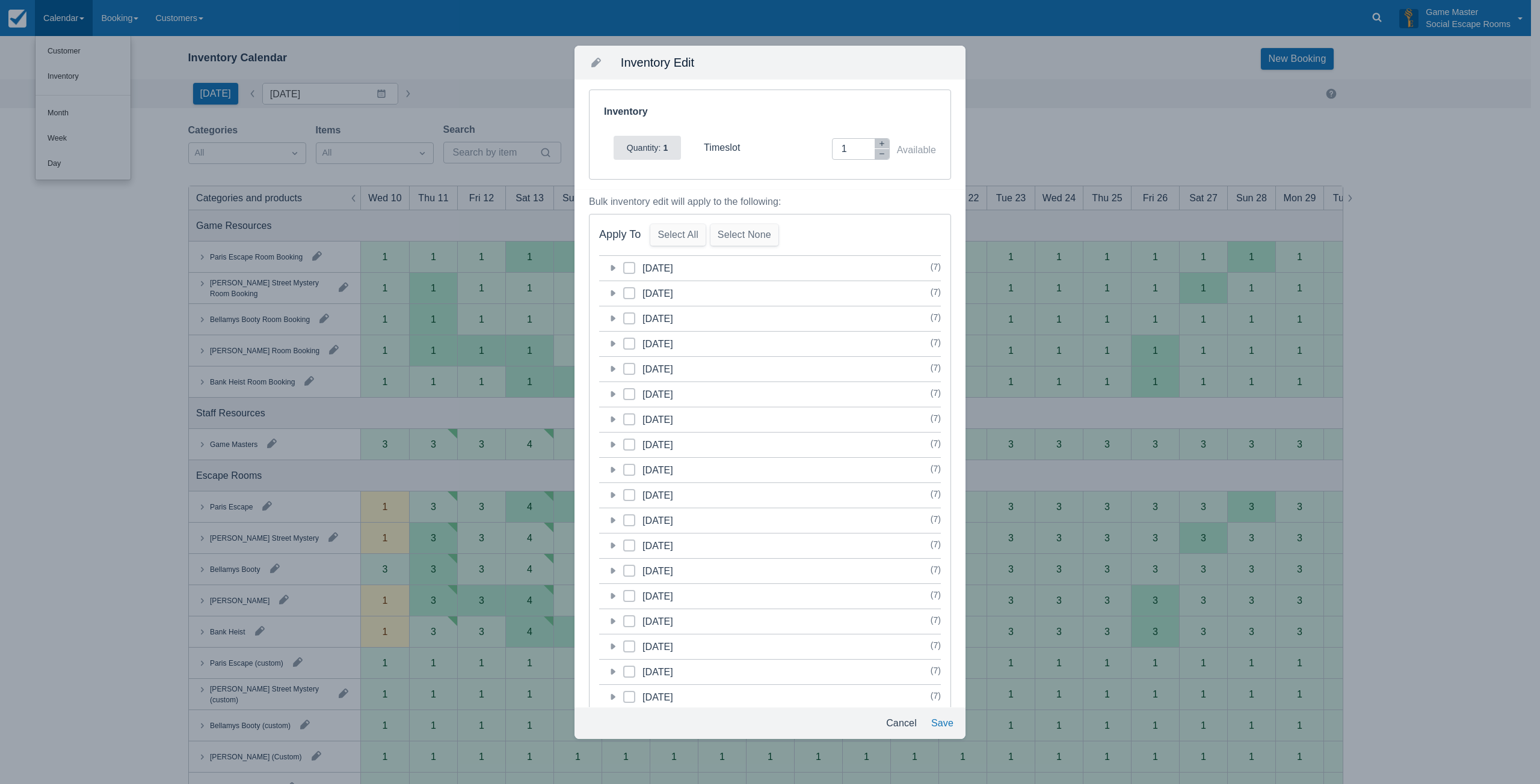
click at [617, 348] on icon at bounding box center [612, 344] width 12 height 12
click at [874, 157] on button "button" at bounding box center [881, 154] width 14 height 11
type input "0"
click at [802, 410] on icon at bounding box center [804, 410] width 5 height 5
click at [799, 407] on input "18:45 - 19:45" at bounding box center [799, 406] width 1 height 1
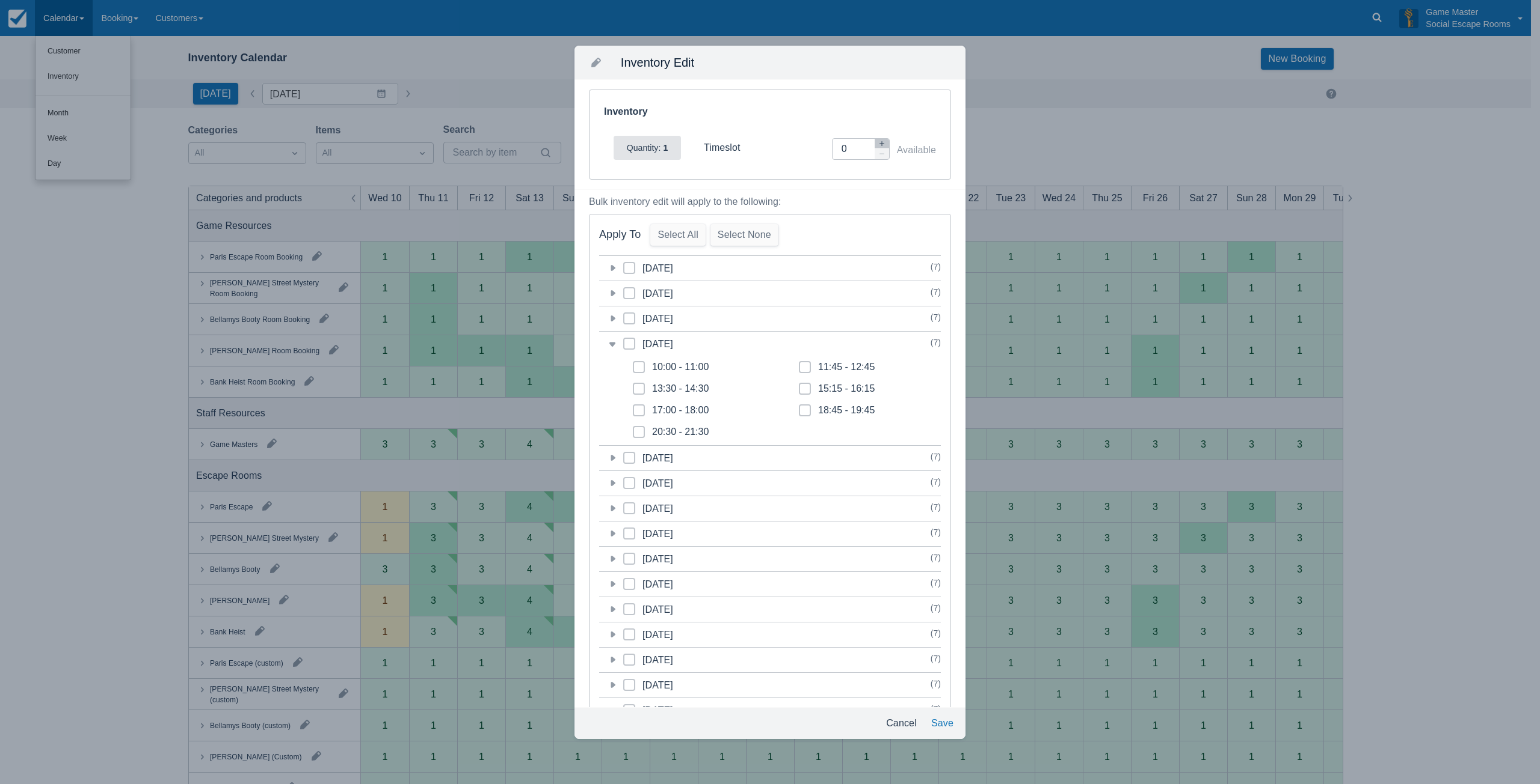
checkbox input "true"
click at [942, 724] on button "Save" at bounding box center [942, 723] width 32 height 21
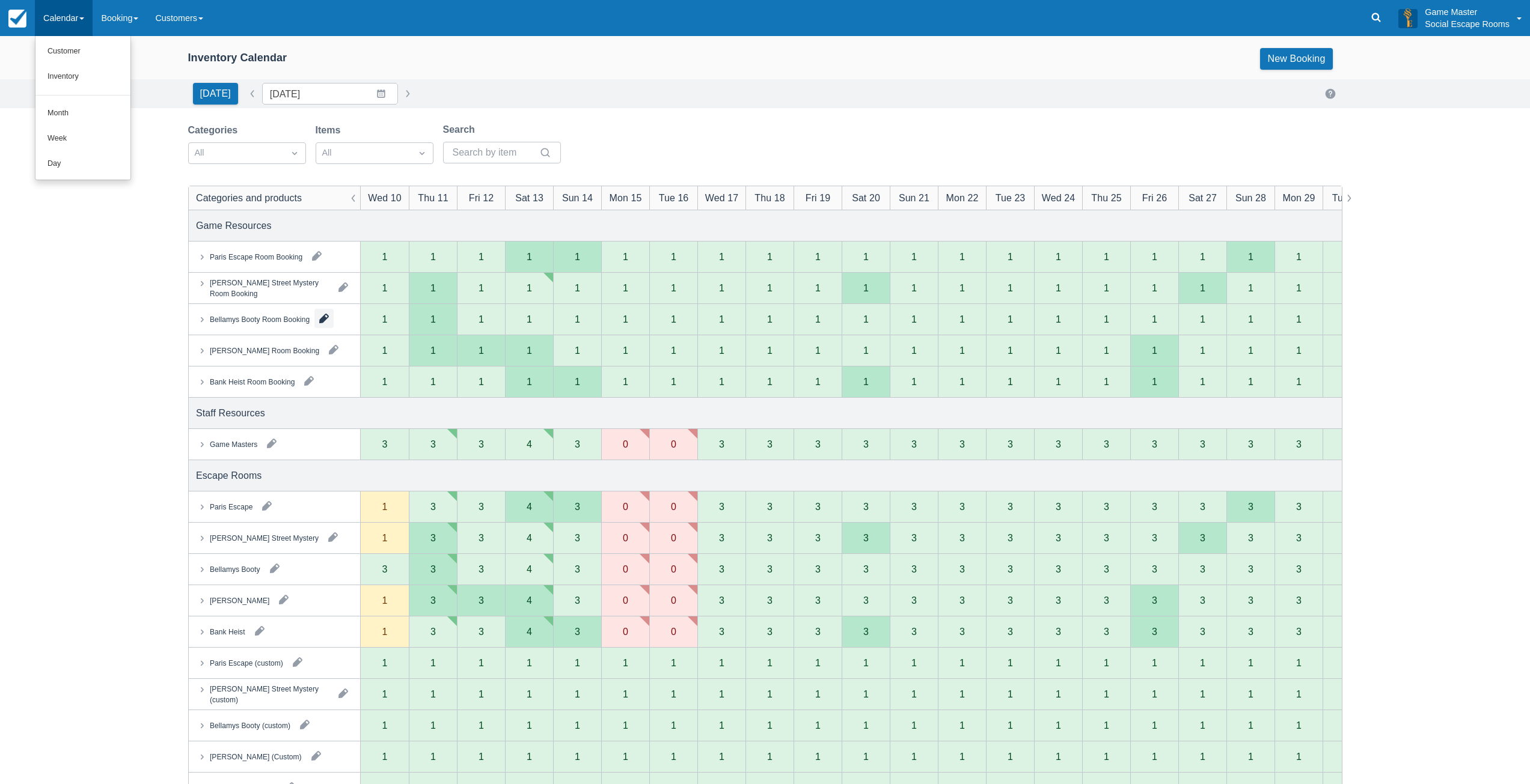
click at [322, 319] on button "button" at bounding box center [324, 319] width 19 height 19
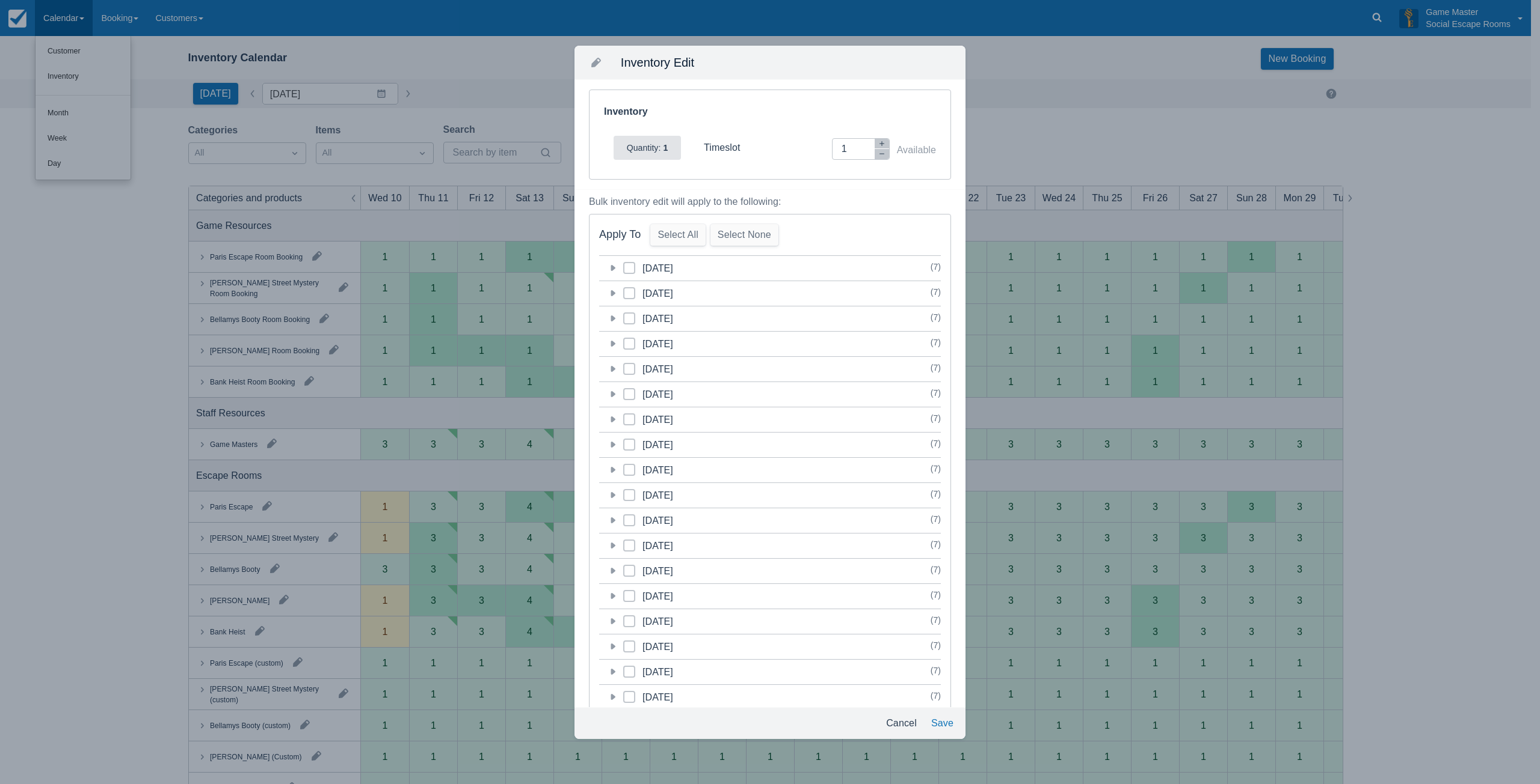
click at [616, 345] on icon at bounding box center [612, 344] width 12 height 12
click at [878, 156] on icon "button" at bounding box center [881, 153] width 7 height 7
type input "0"
click at [802, 411] on icon at bounding box center [804, 410] width 5 height 5
click at [799, 407] on input "18:45 - 19:45" at bounding box center [799, 406] width 1 height 1
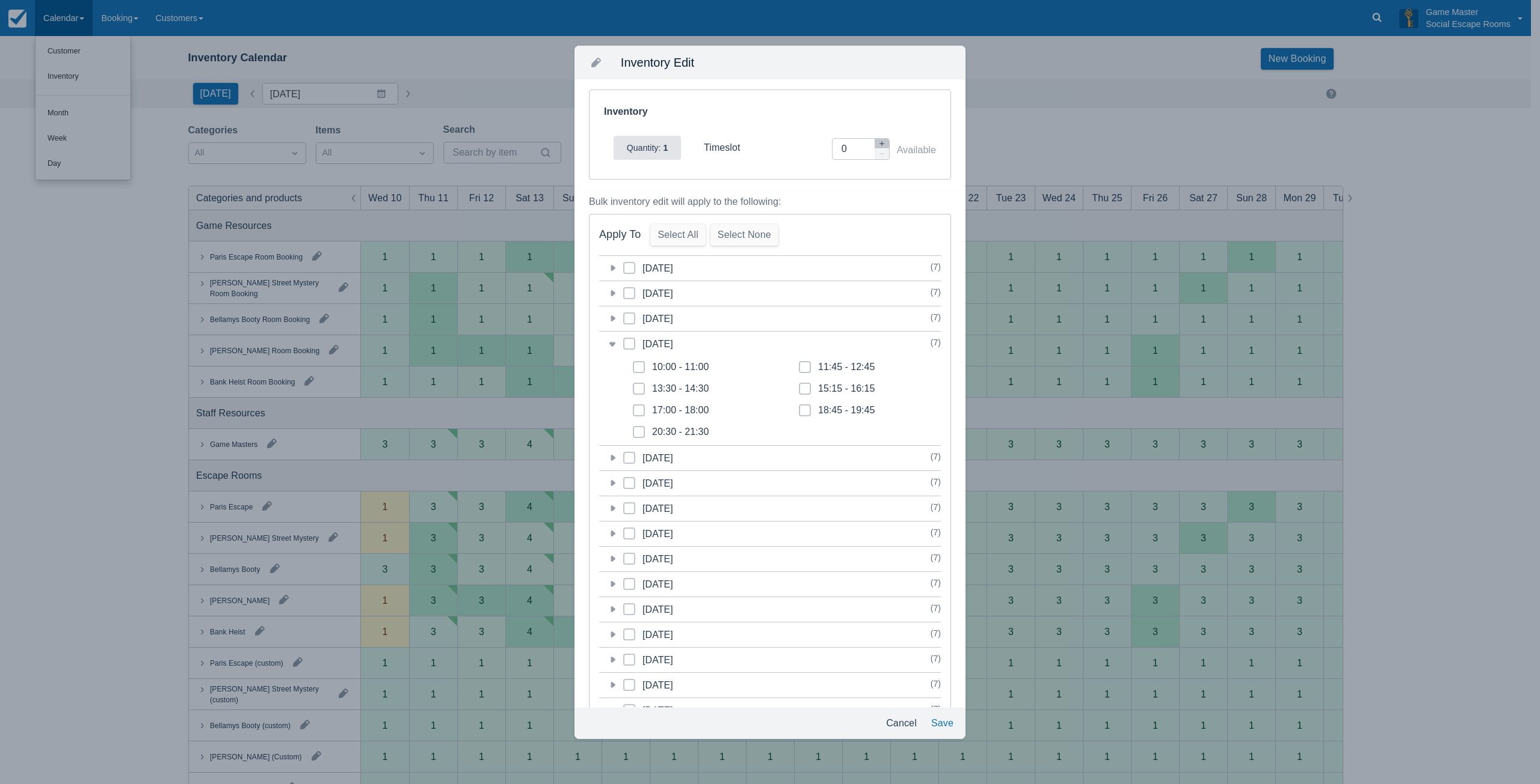
checkbox input "true"
click at [941, 723] on button "Save" at bounding box center [942, 723] width 32 height 21
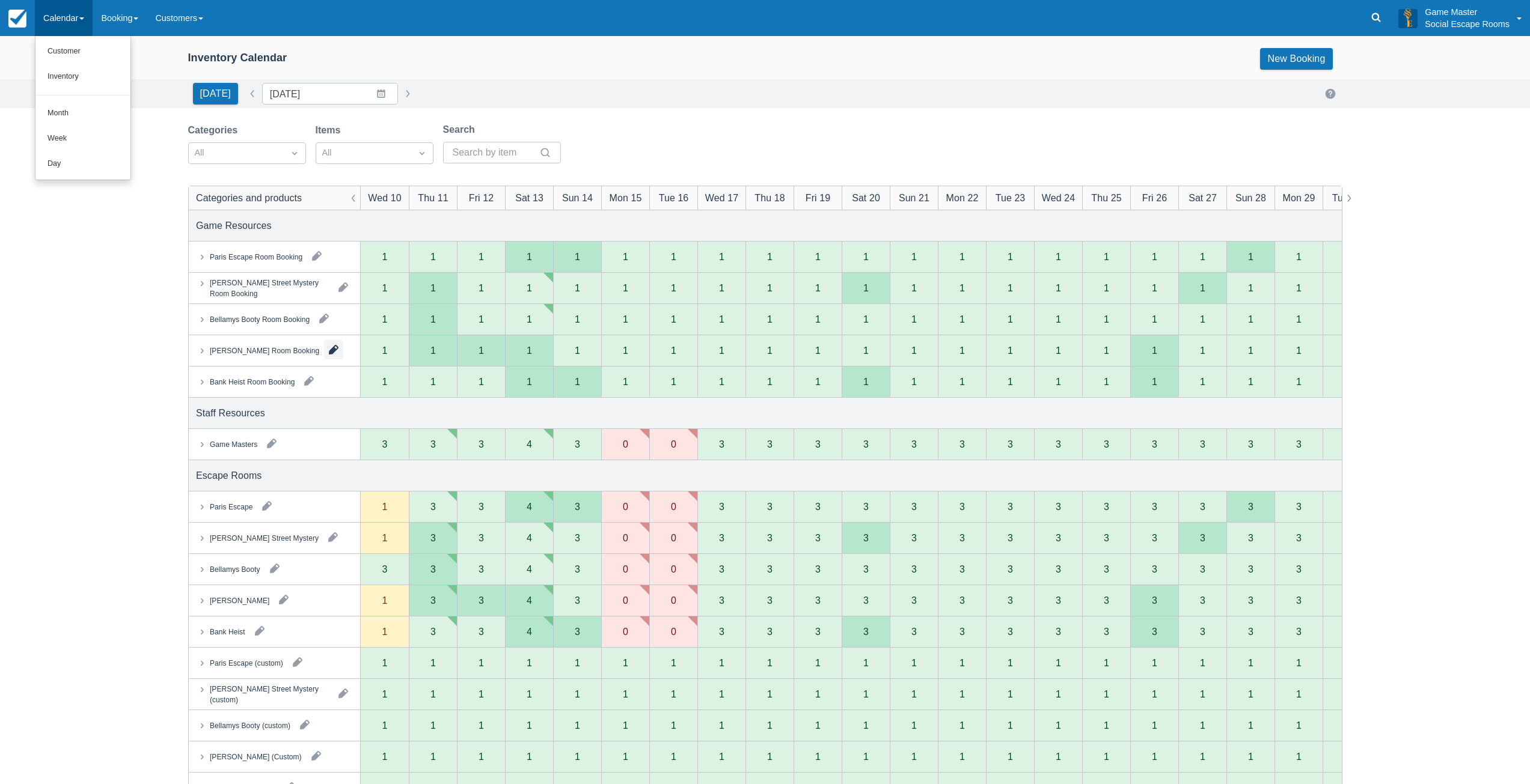
click at [324, 351] on button "button" at bounding box center [333, 350] width 19 height 19
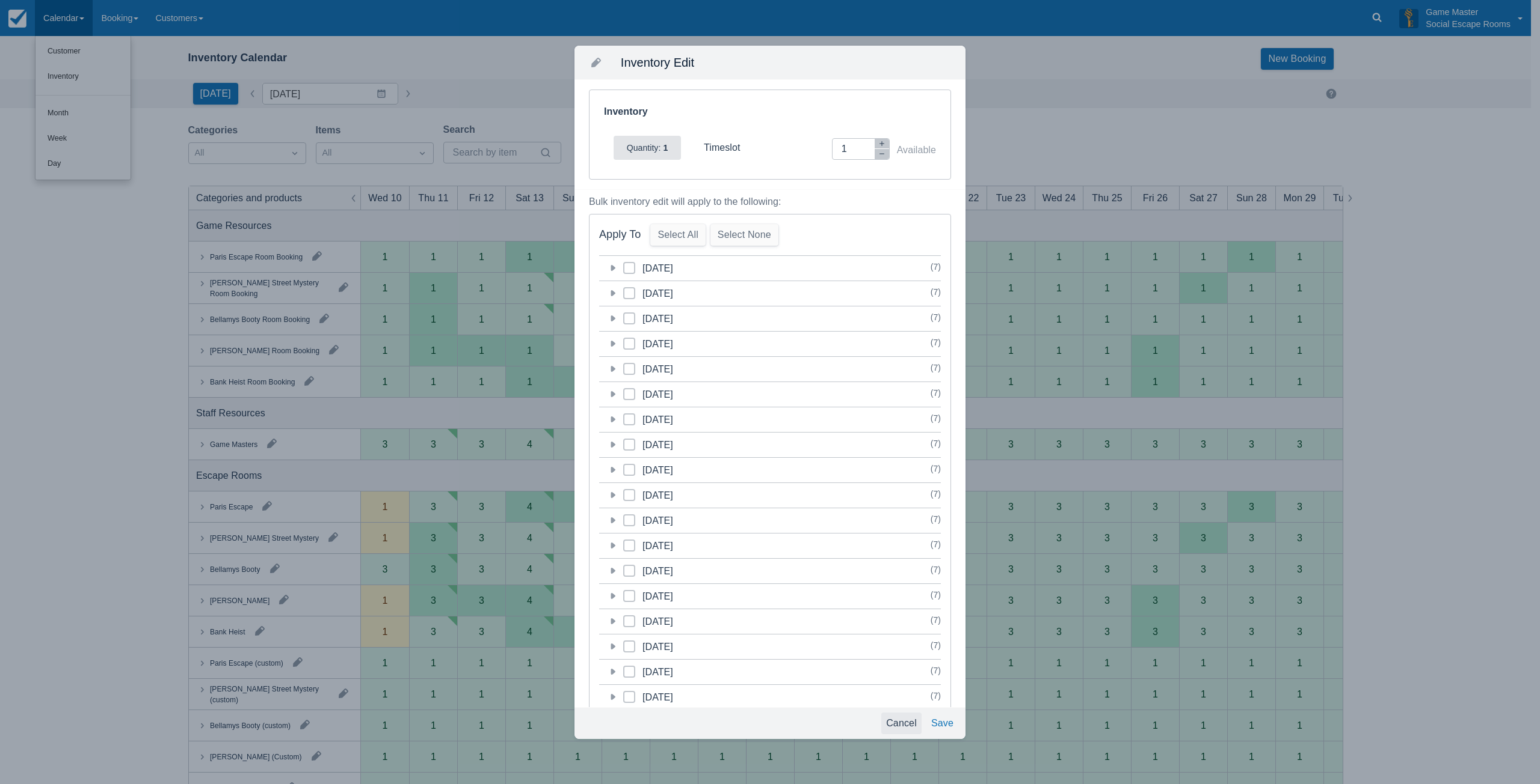
drag, startPoint x: 903, startPoint y: 721, endPoint x: 303, endPoint y: 381, distance: 689.6
click at [903, 721] on button "Cancel" at bounding box center [901, 723] width 40 height 21
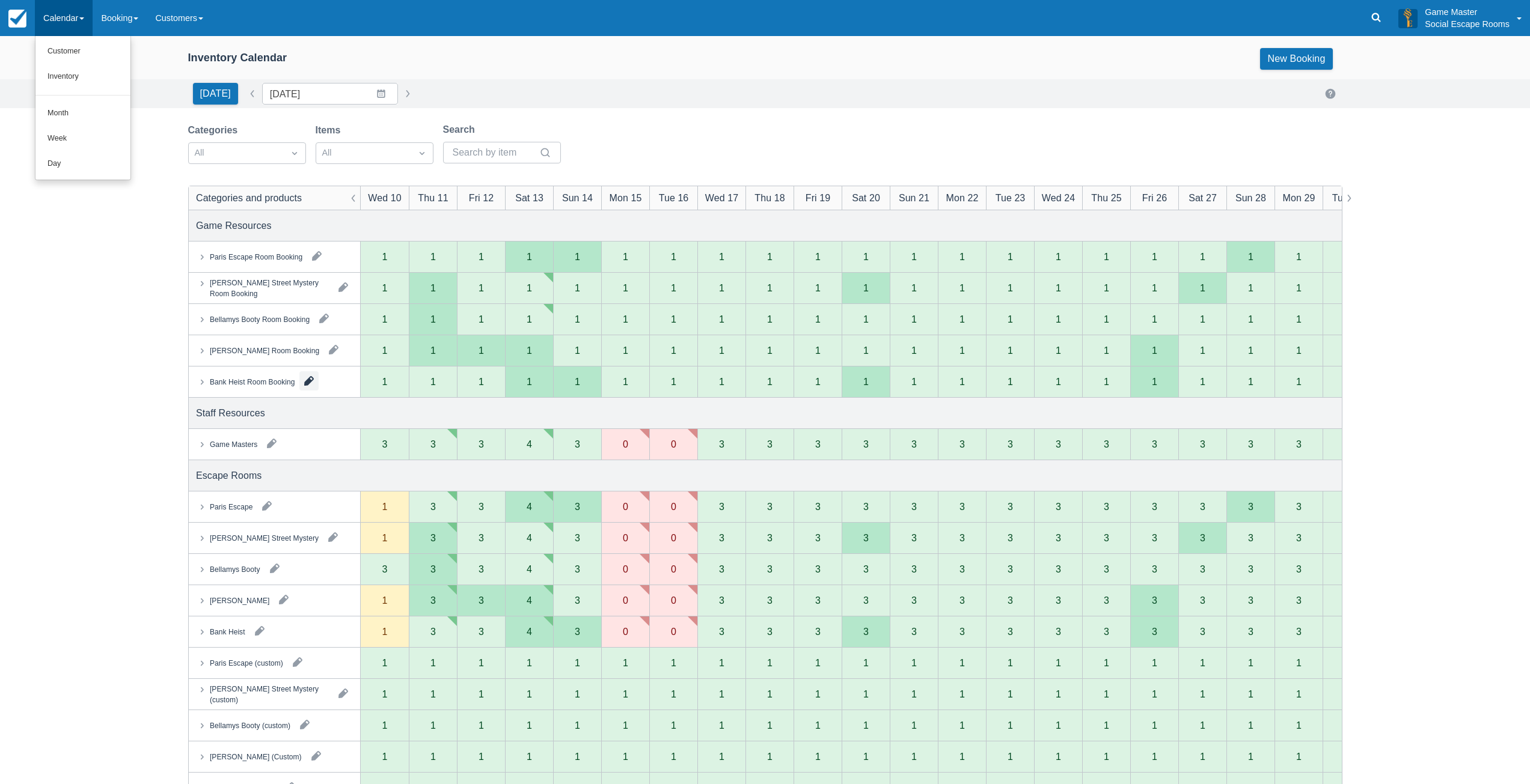
click at [309, 381] on button "button" at bounding box center [309, 381] width 19 height 19
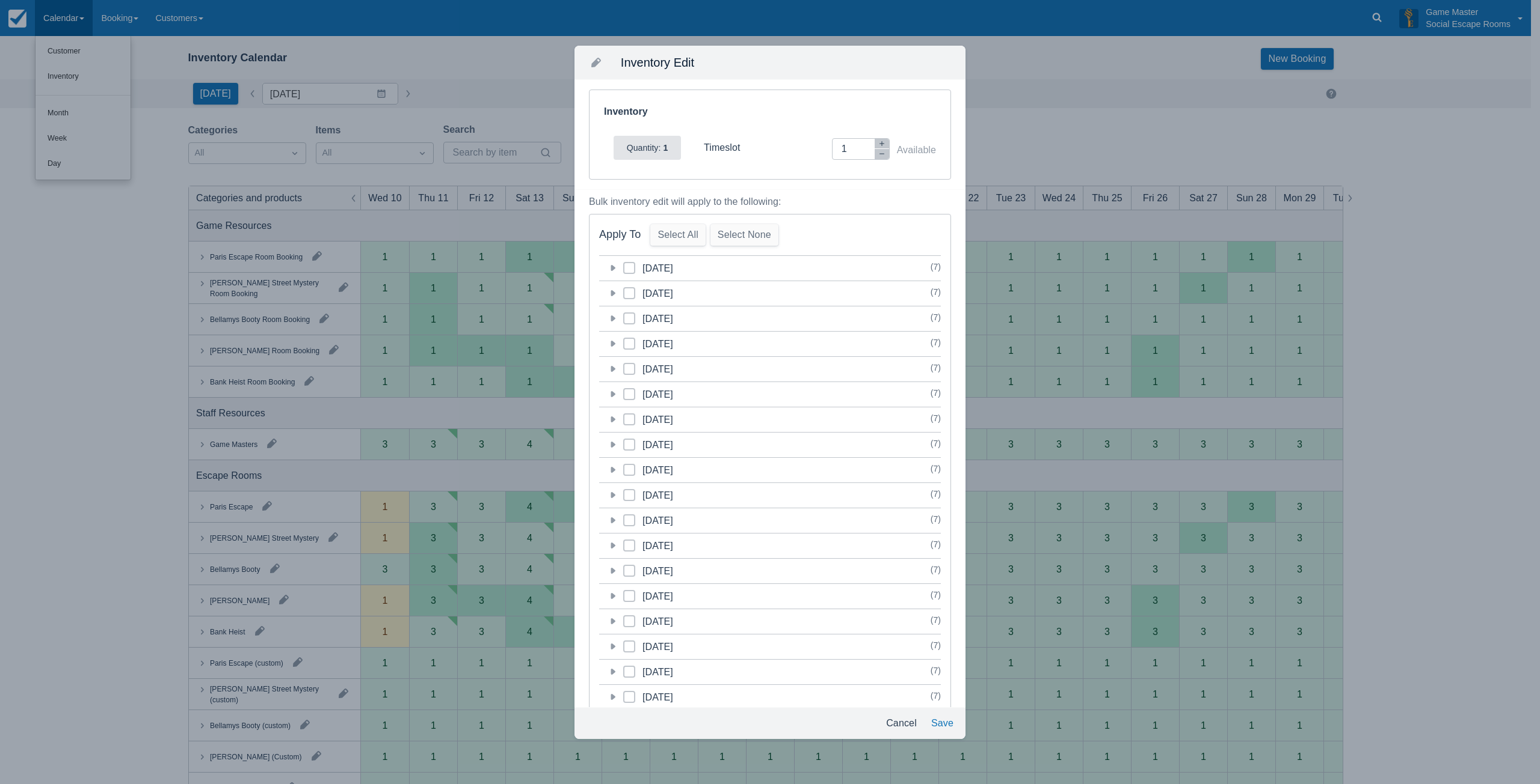
click at [612, 347] on icon at bounding box center [612, 344] width 12 height 12
click at [879, 154] on icon "button" at bounding box center [881, 154] width 5 height 1
type input "0"
click at [802, 412] on icon at bounding box center [804, 410] width 5 height 5
click at [799, 407] on input "19:00 - 20:00" at bounding box center [799, 406] width 1 height 1
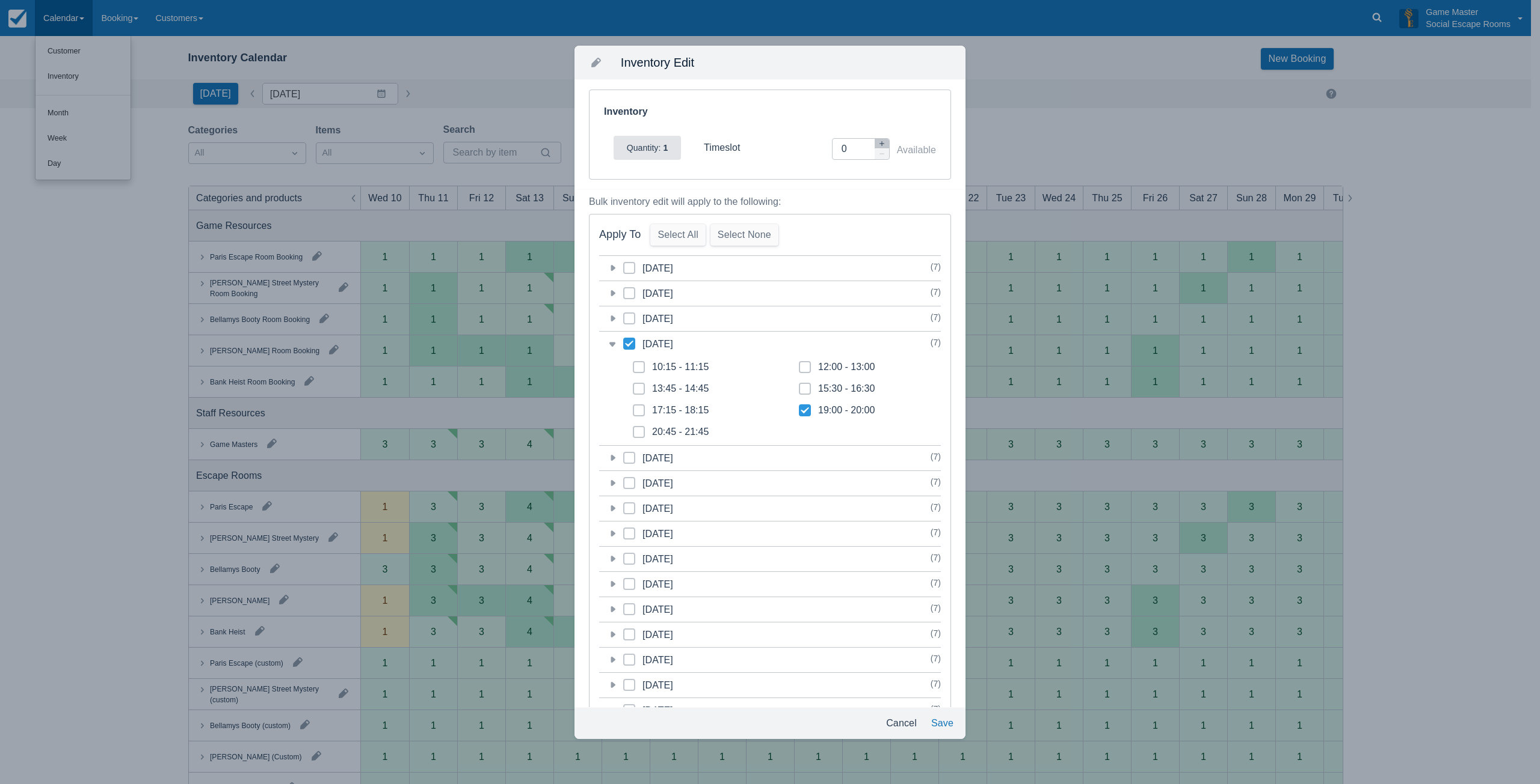
checkbox input "true"
click at [935, 719] on button "Save" at bounding box center [942, 723] width 32 height 21
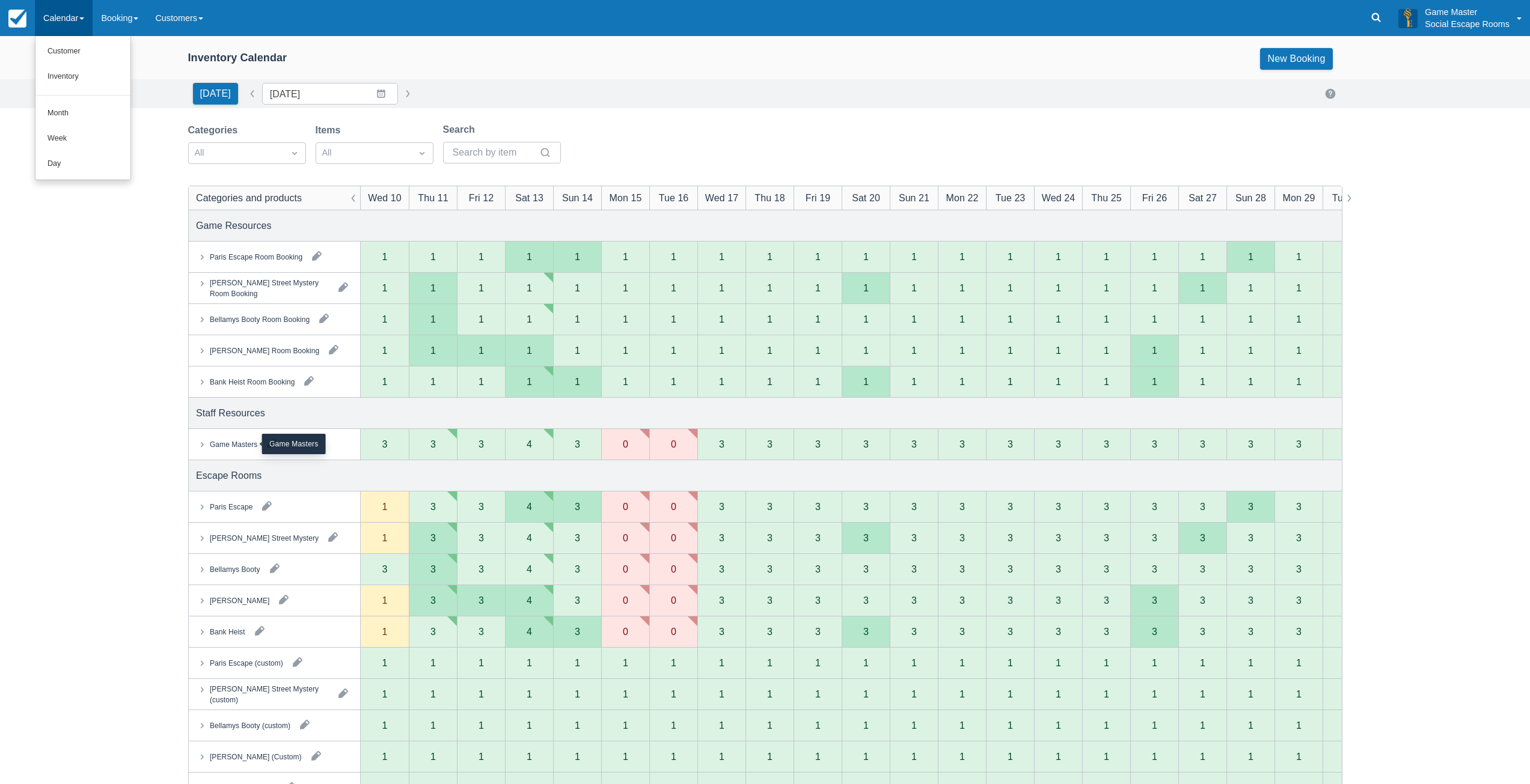
click at [243, 440] on div "Game Masters" at bounding box center [232, 444] width 47 height 11
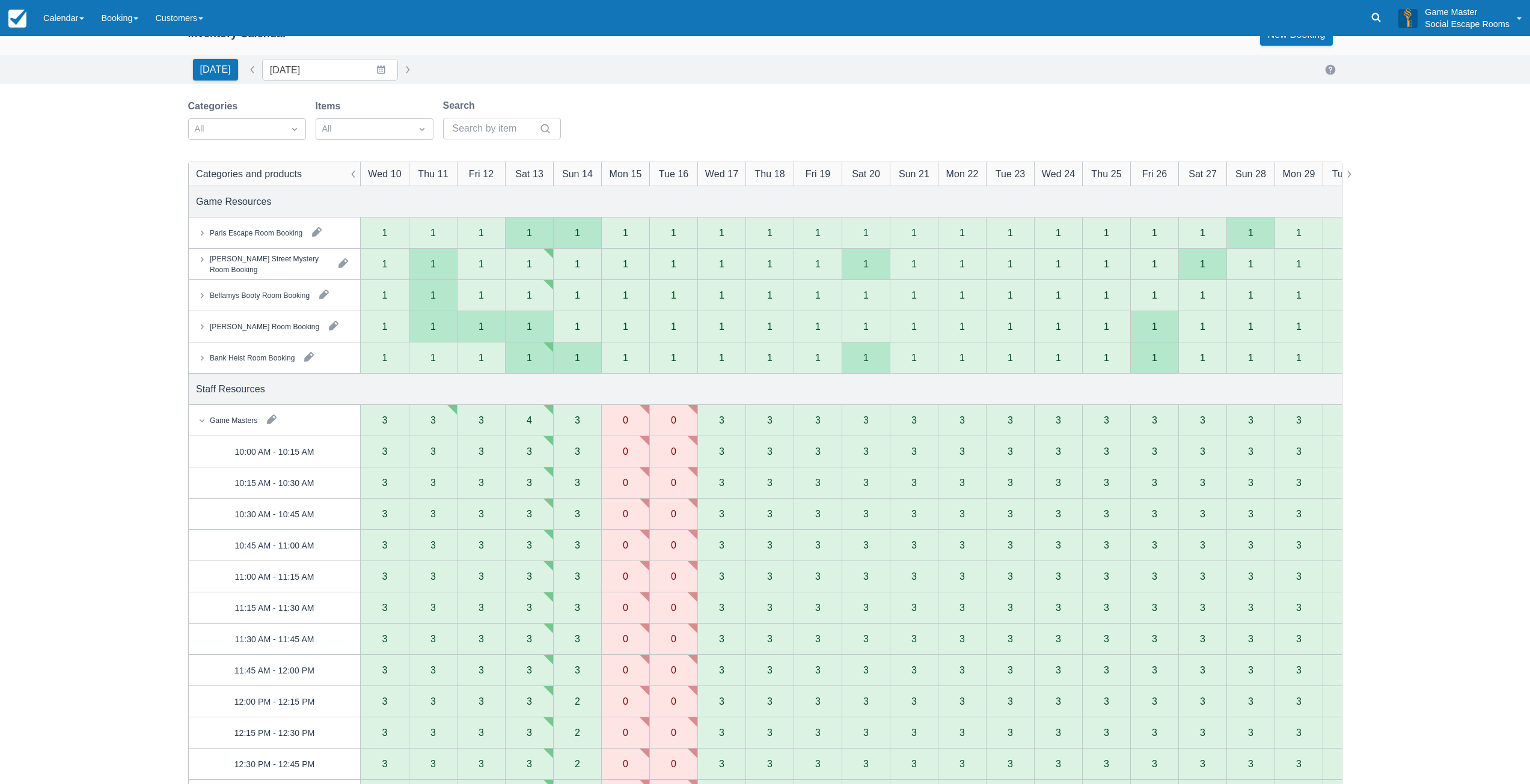
scroll to position [0, 0]
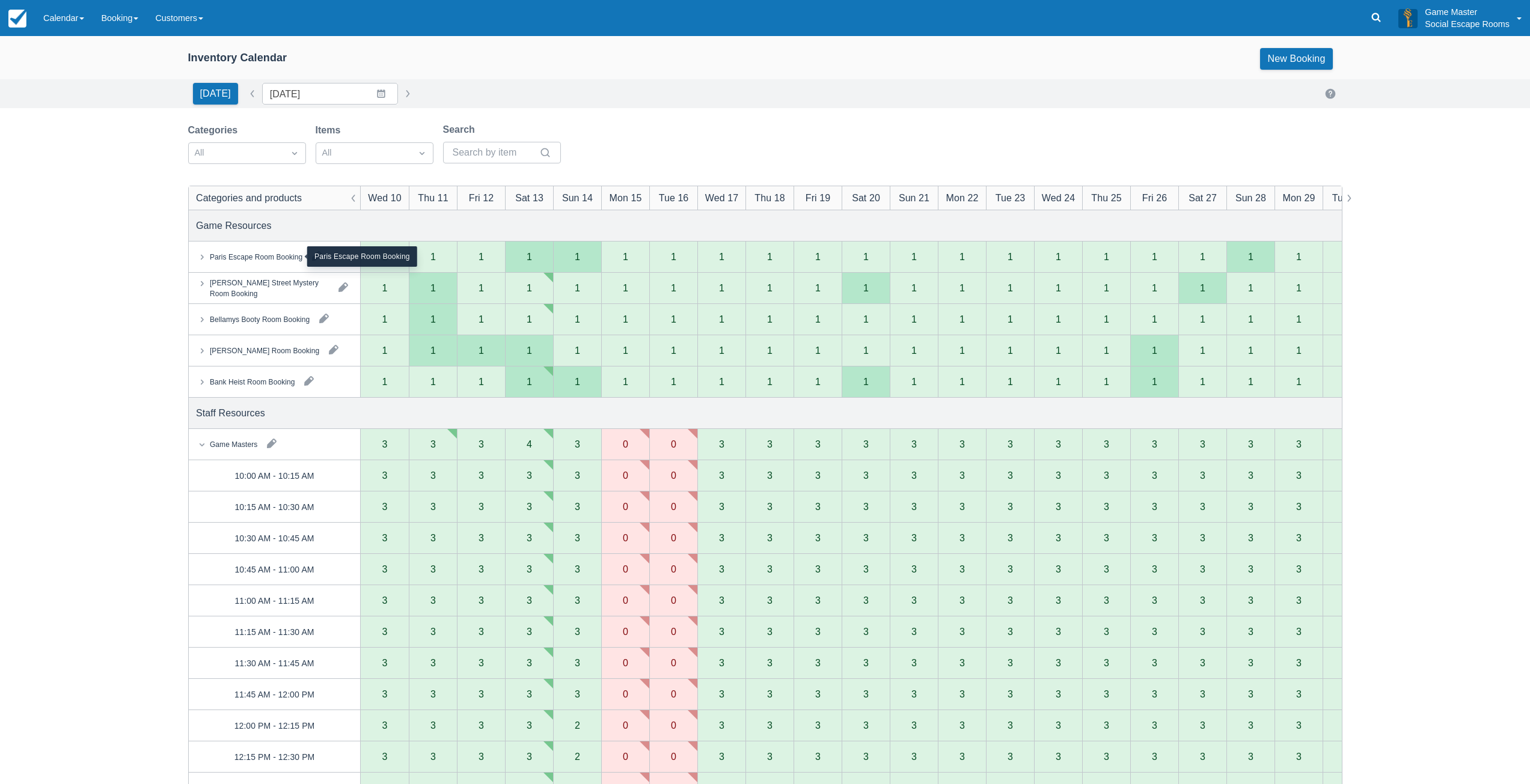
click at [277, 255] on div "Paris Escape Room Booking" at bounding box center [255, 256] width 92 height 11
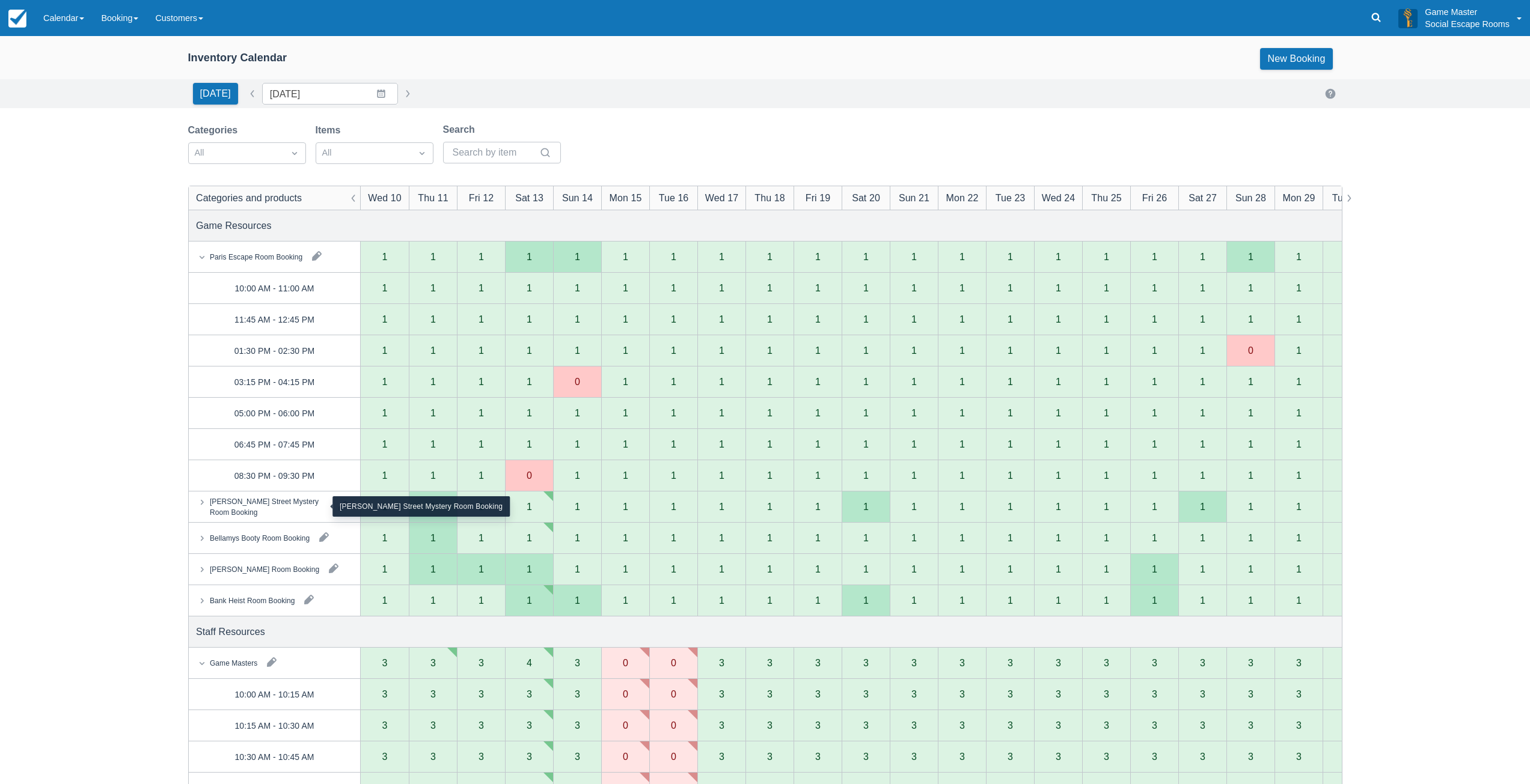
click at [261, 511] on div "[PERSON_NAME] Street Mystery Room Booking" at bounding box center [269, 507] width 119 height 21
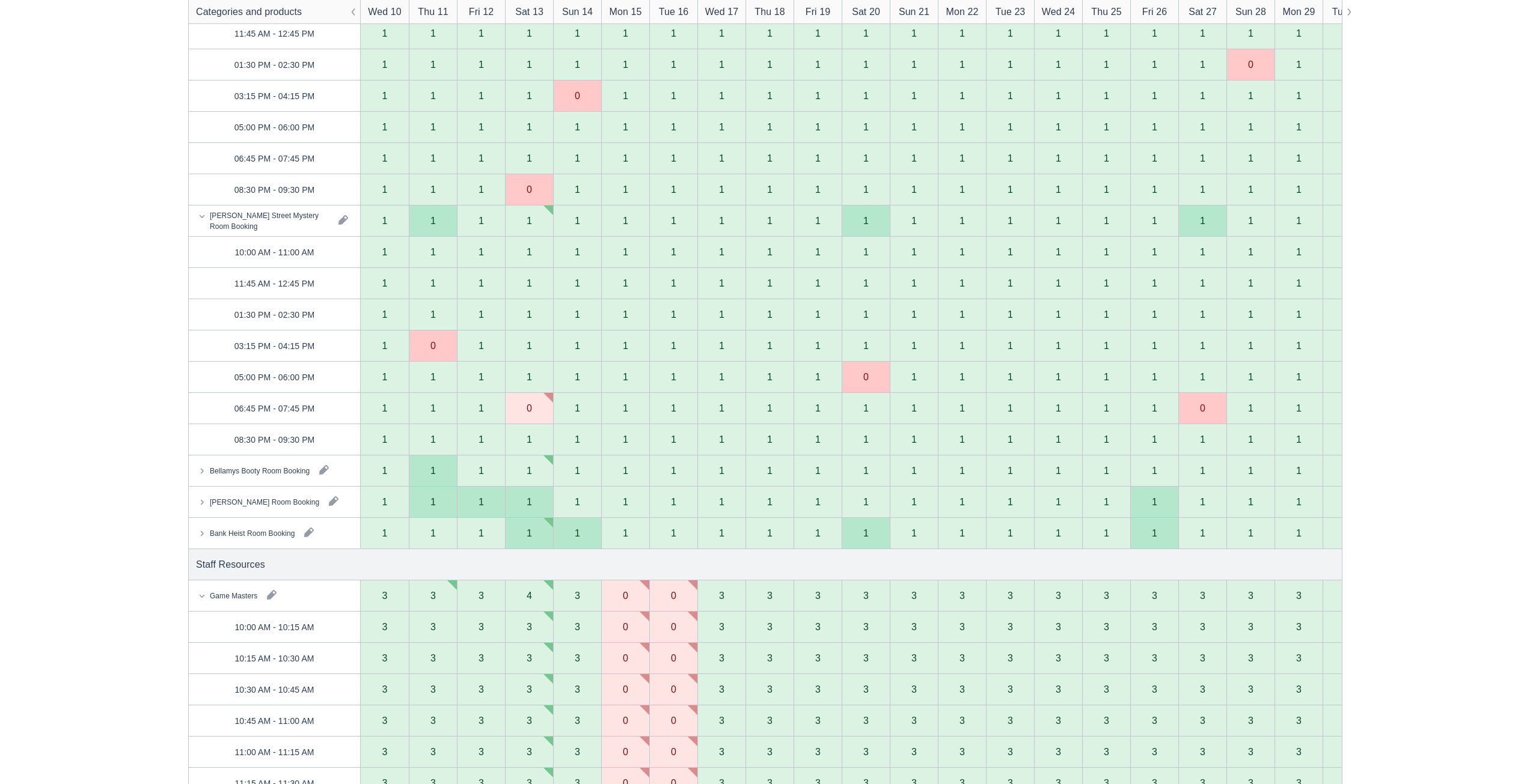
scroll to position [301, 0]
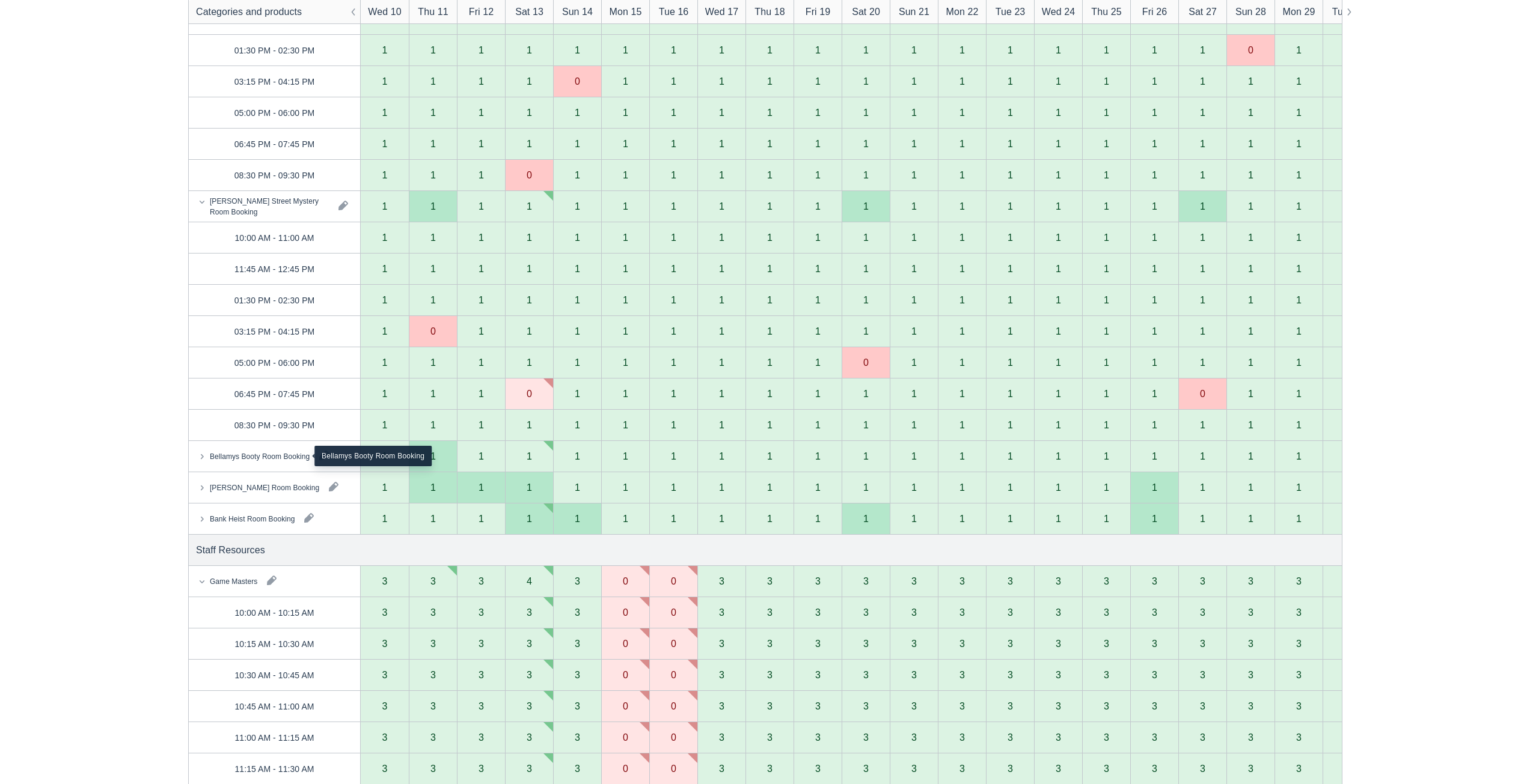
click at [292, 457] on div "Bellamys Booty Room Booking" at bounding box center [259, 456] width 100 height 11
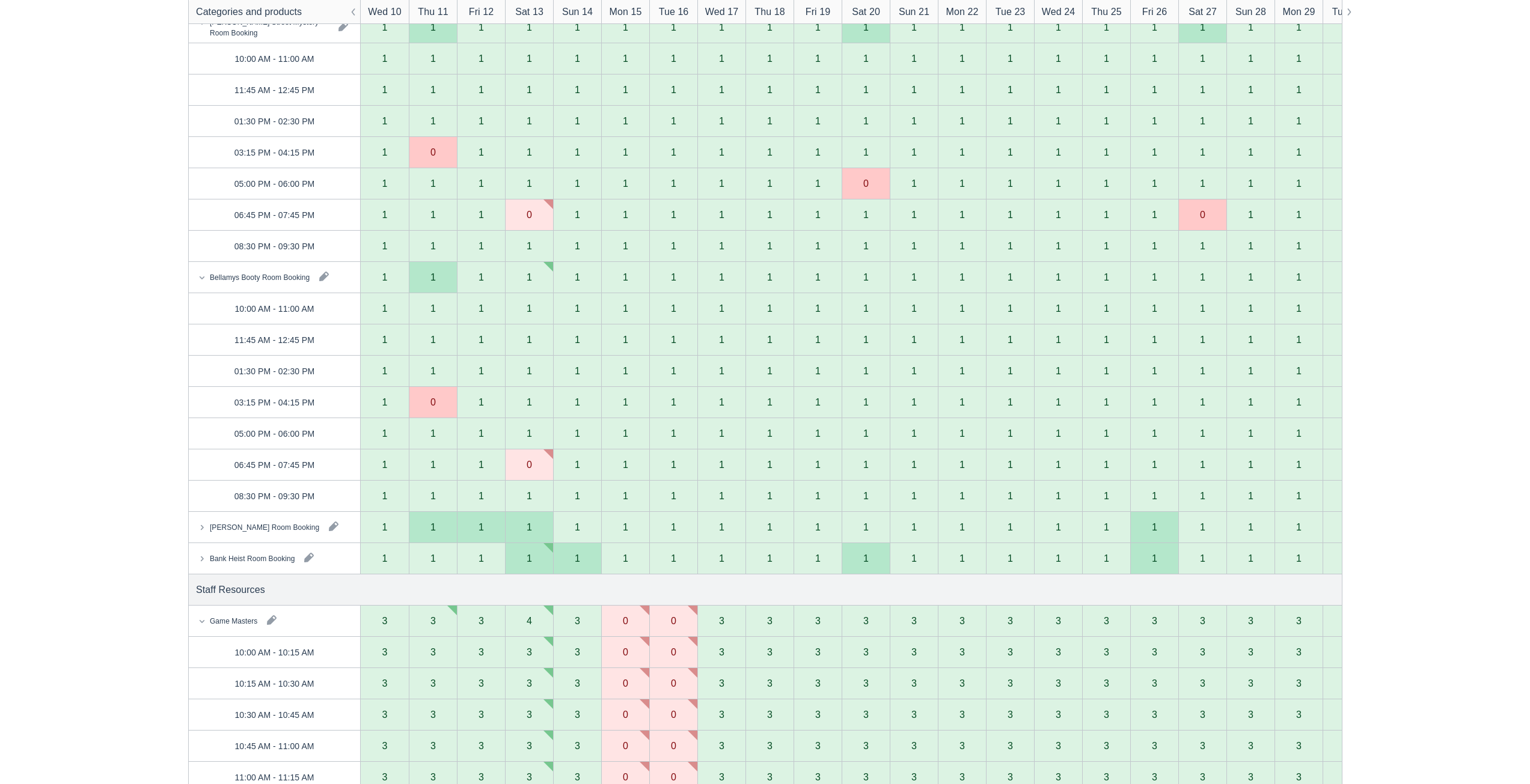
scroll to position [481, 0]
click at [274, 525] on div "[PERSON_NAME] Room Booking" at bounding box center [264, 525] width 110 height 11
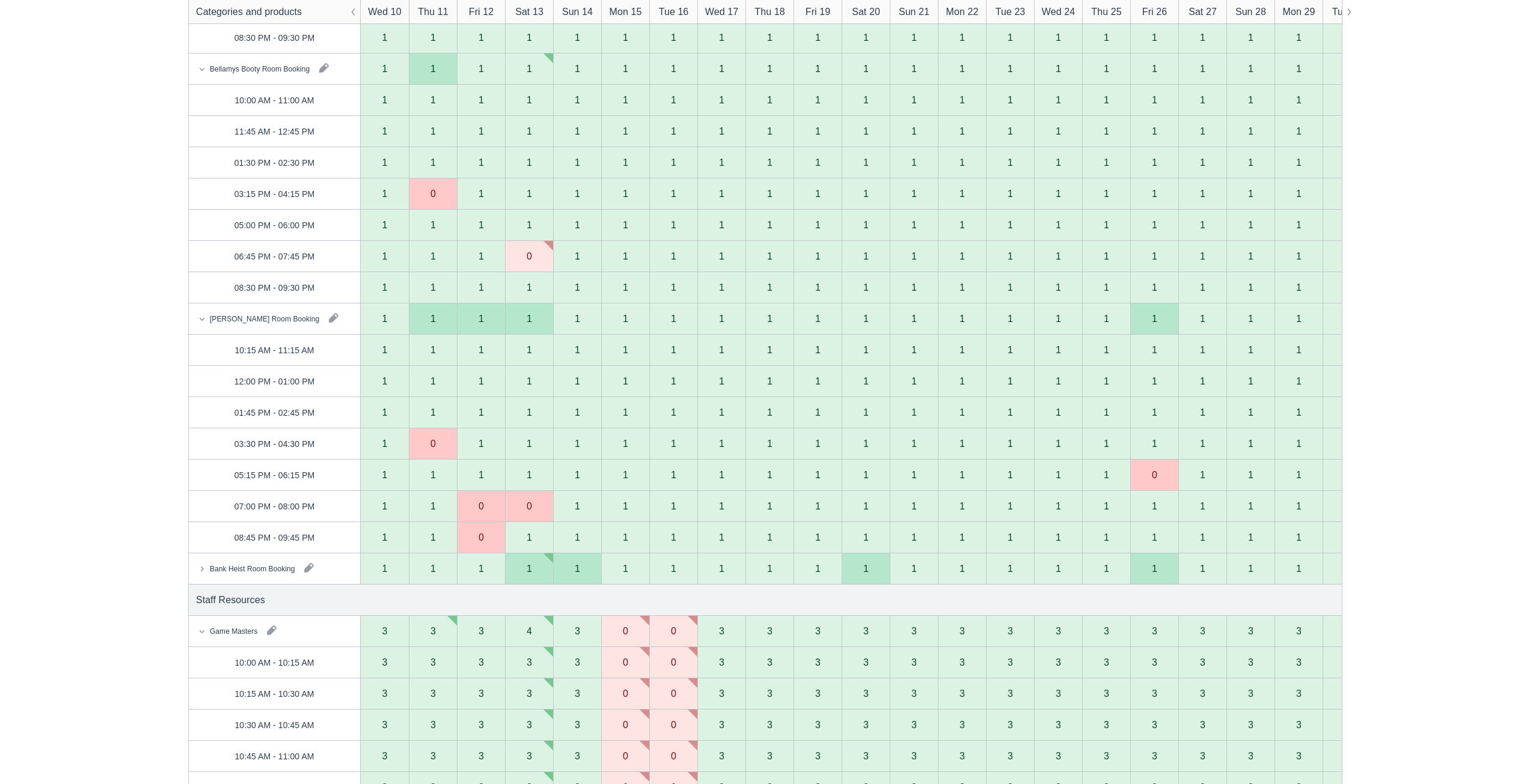
scroll to position [721, 0]
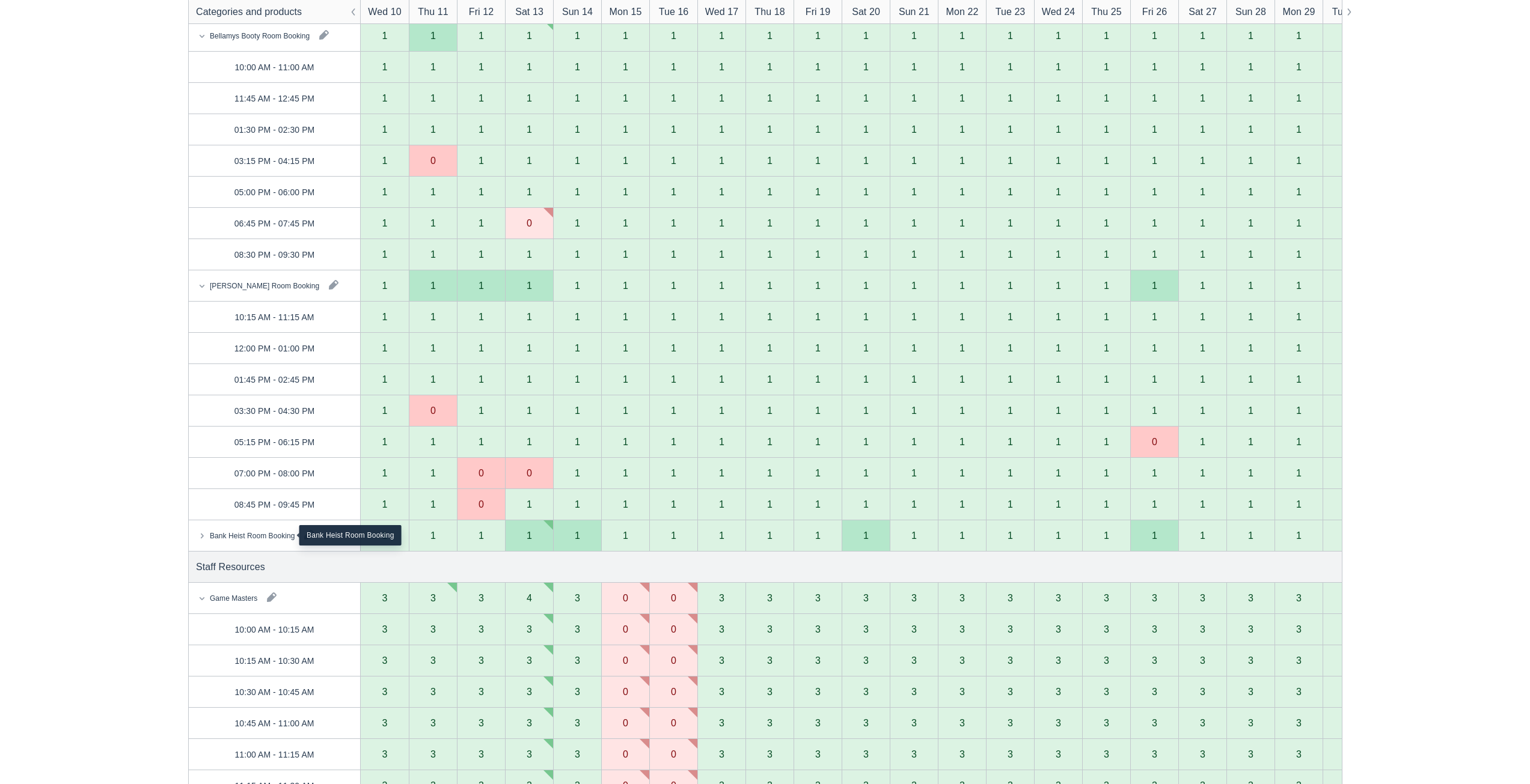
click at [240, 535] on div "Bank Heist Room Booking" at bounding box center [251, 535] width 85 height 11
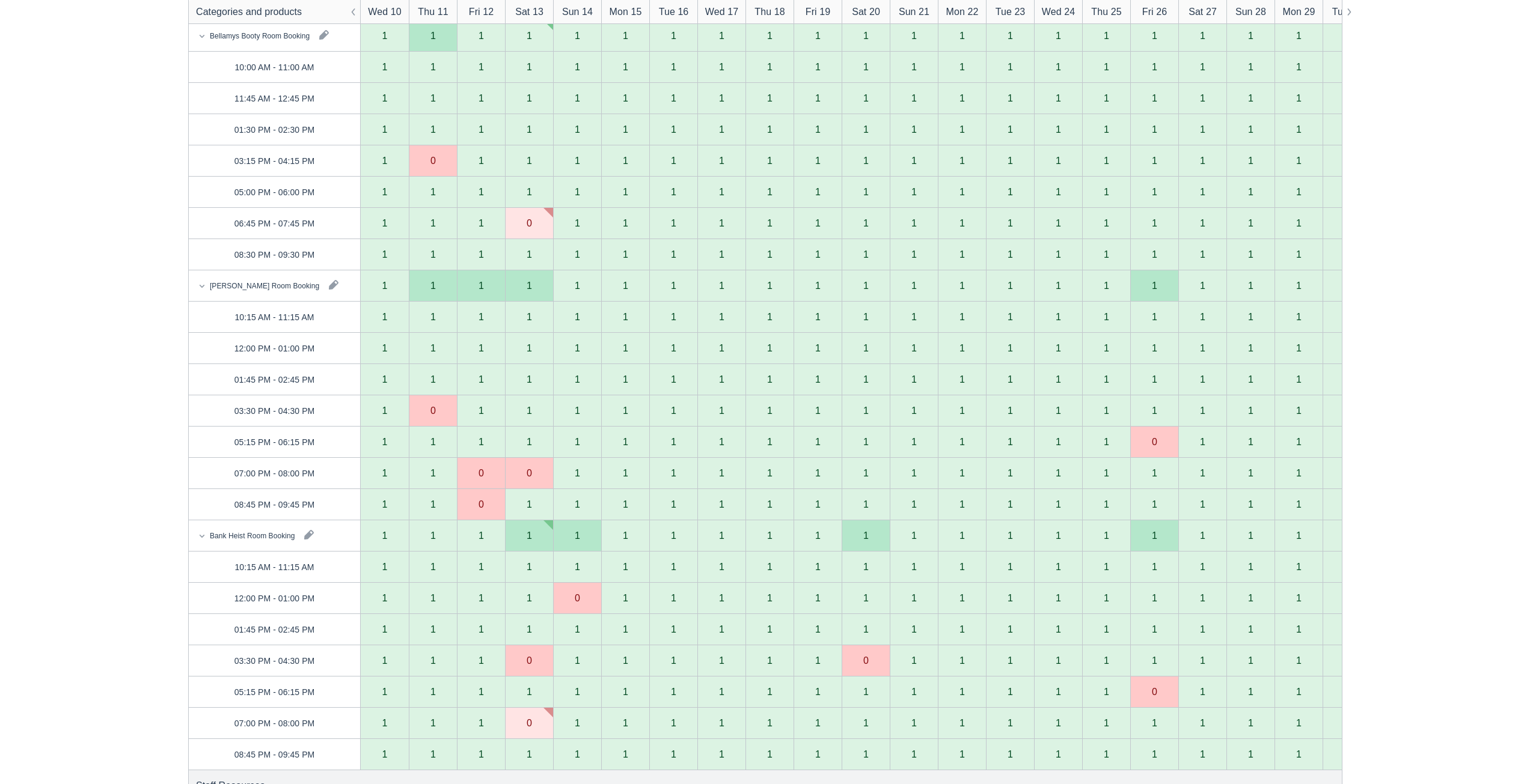
scroll to position [961, 0]
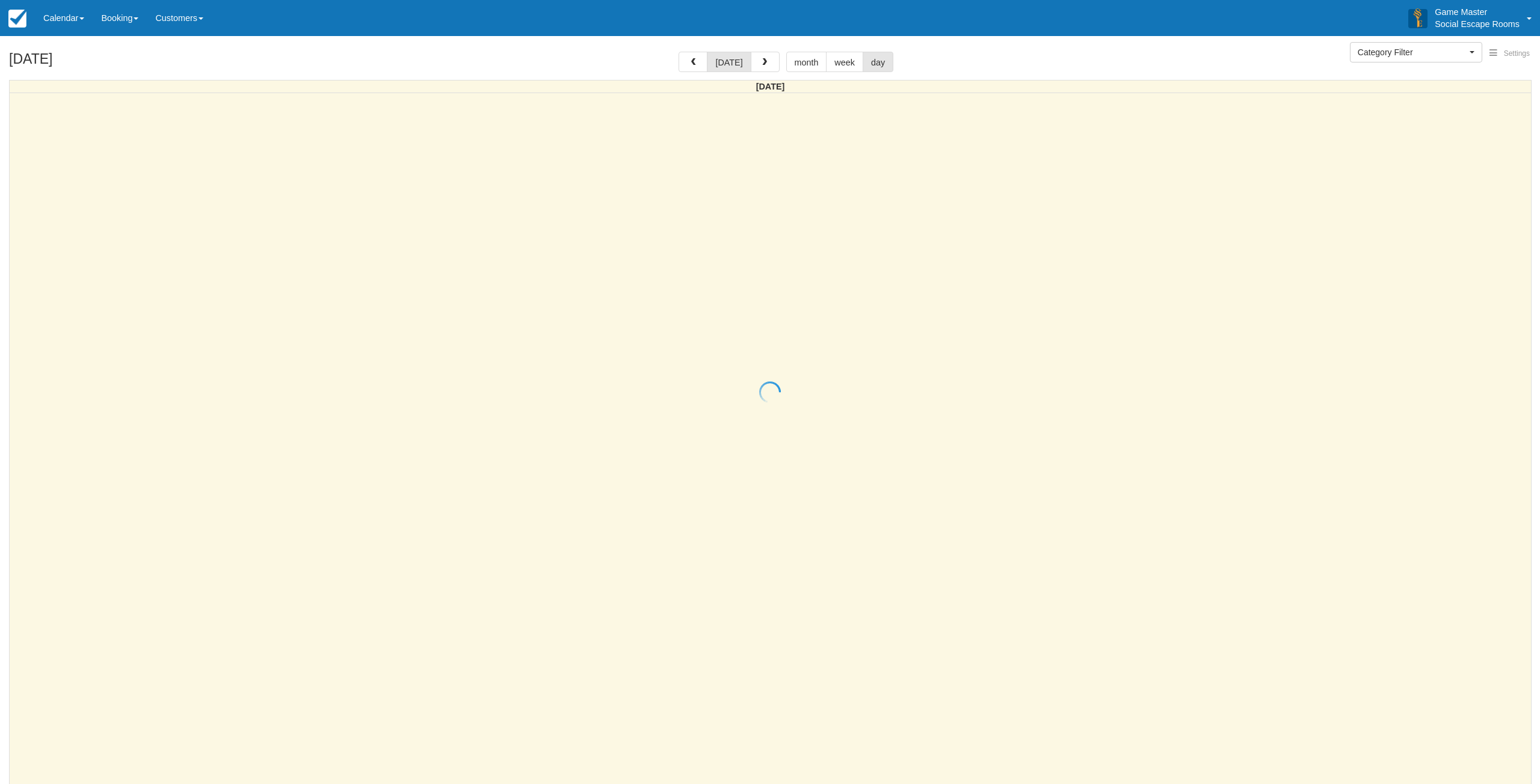
select select
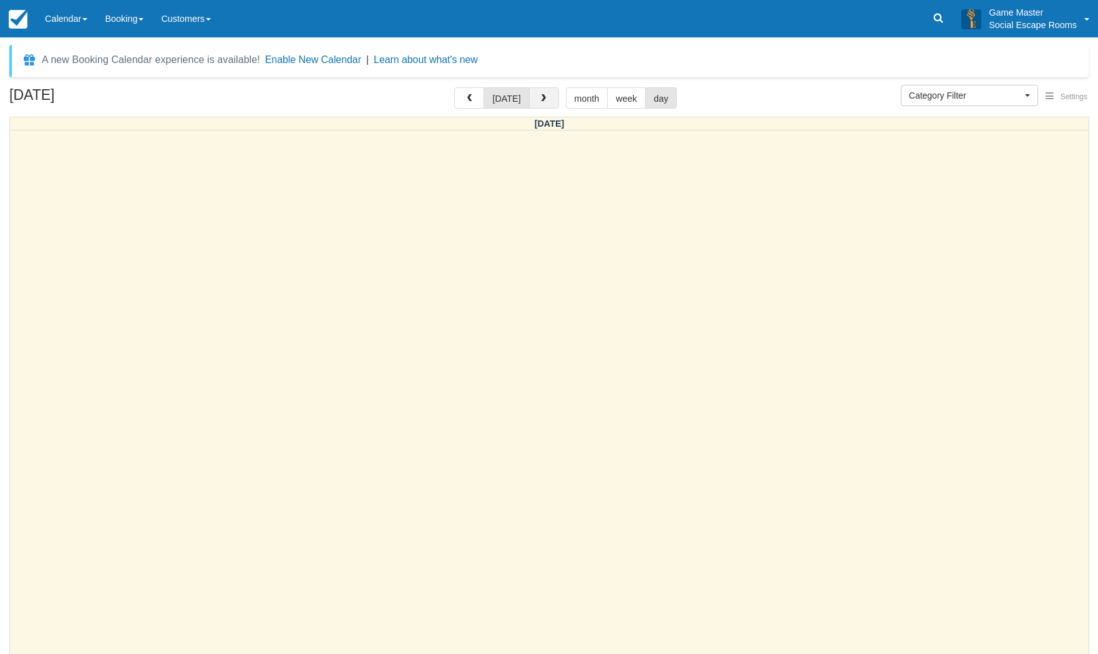
click at [548, 101] on button "button" at bounding box center [544, 97] width 30 height 21
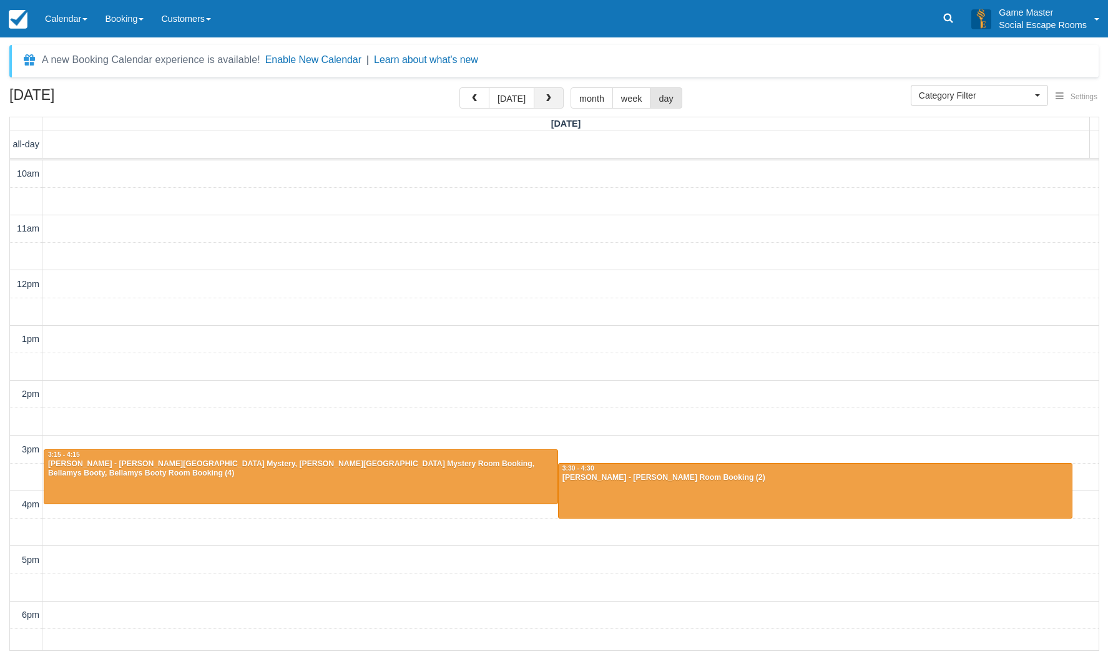
scroll to position [199, 0]
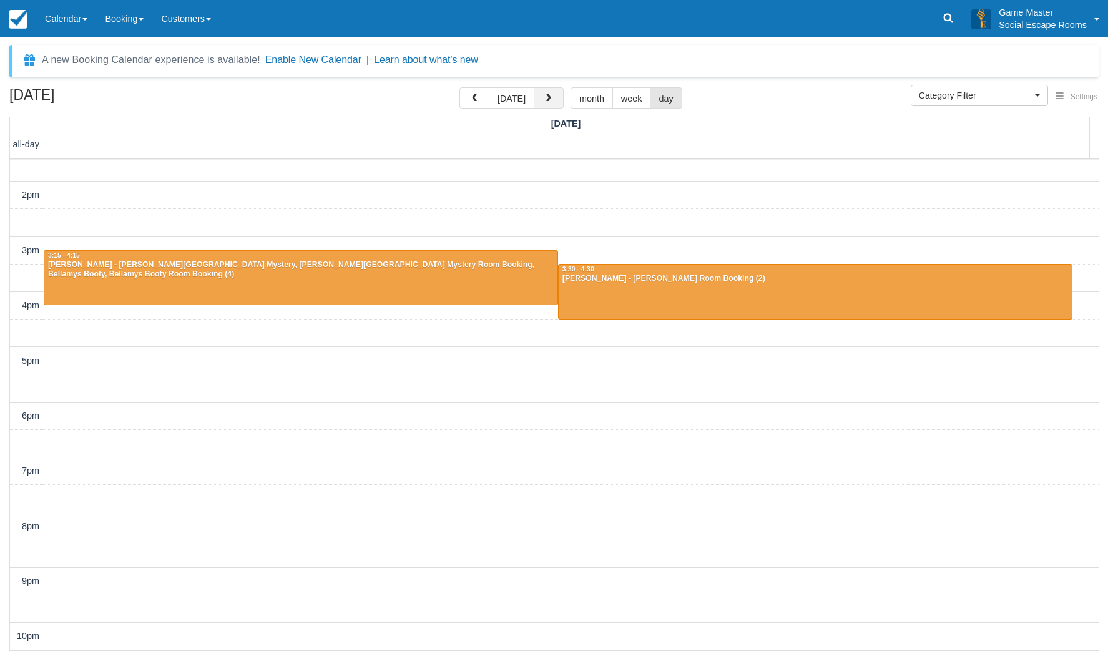
click at [547, 101] on span "button" at bounding box center [548, 98] width 9 height 9
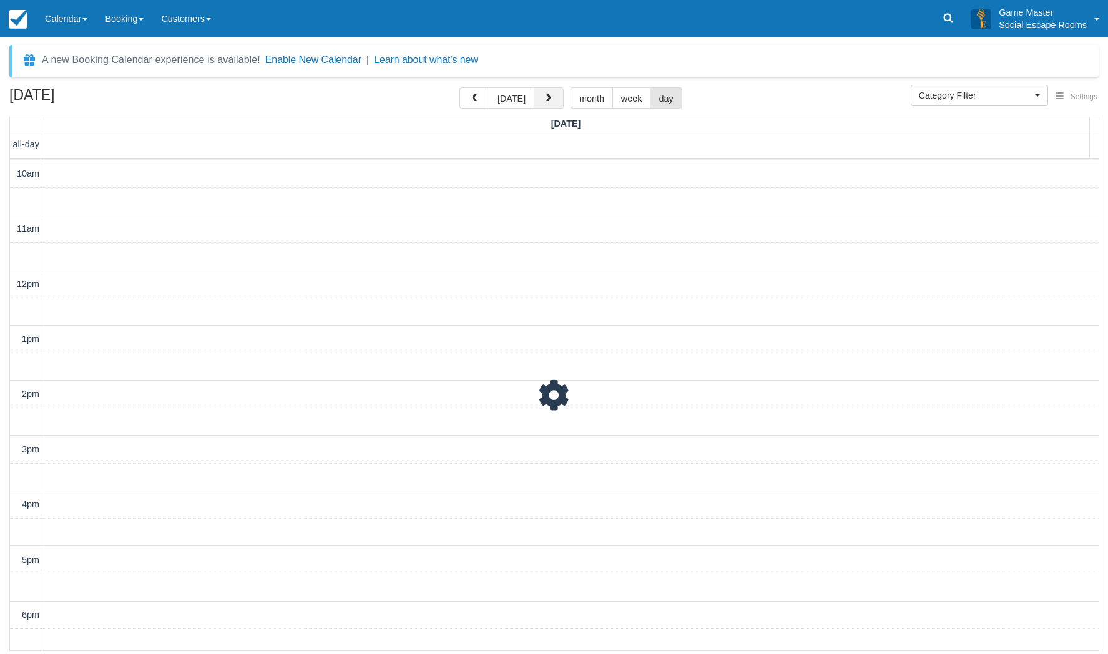
scroll to position [199, 0]
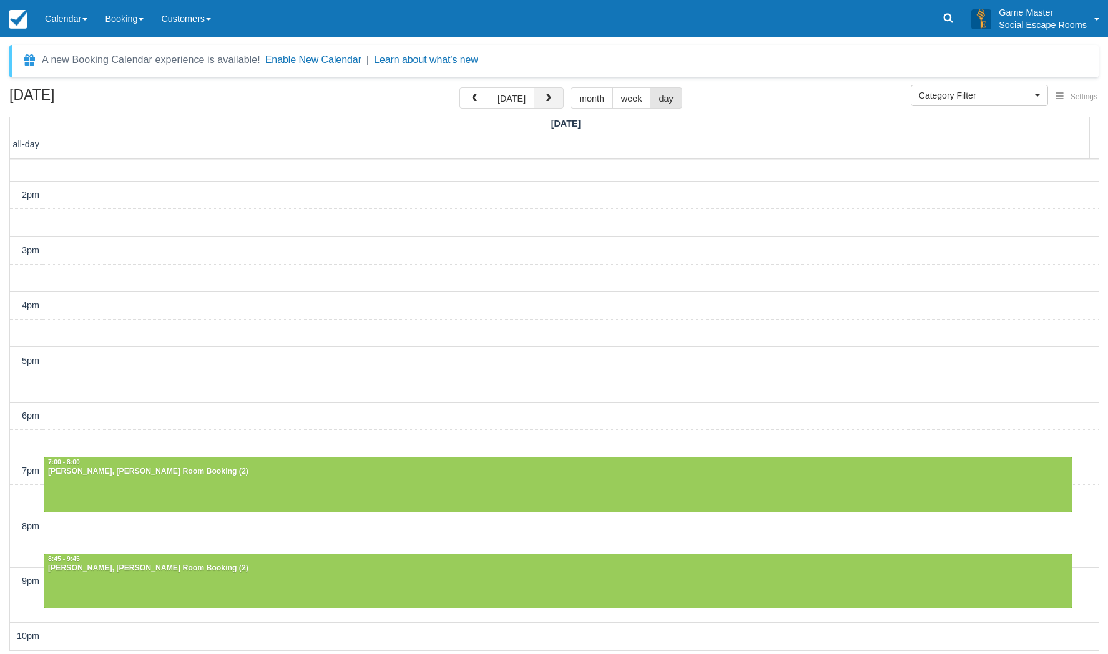
click at [548, 101] on span "button" at bounding box center [548, 98] width 9 height 9
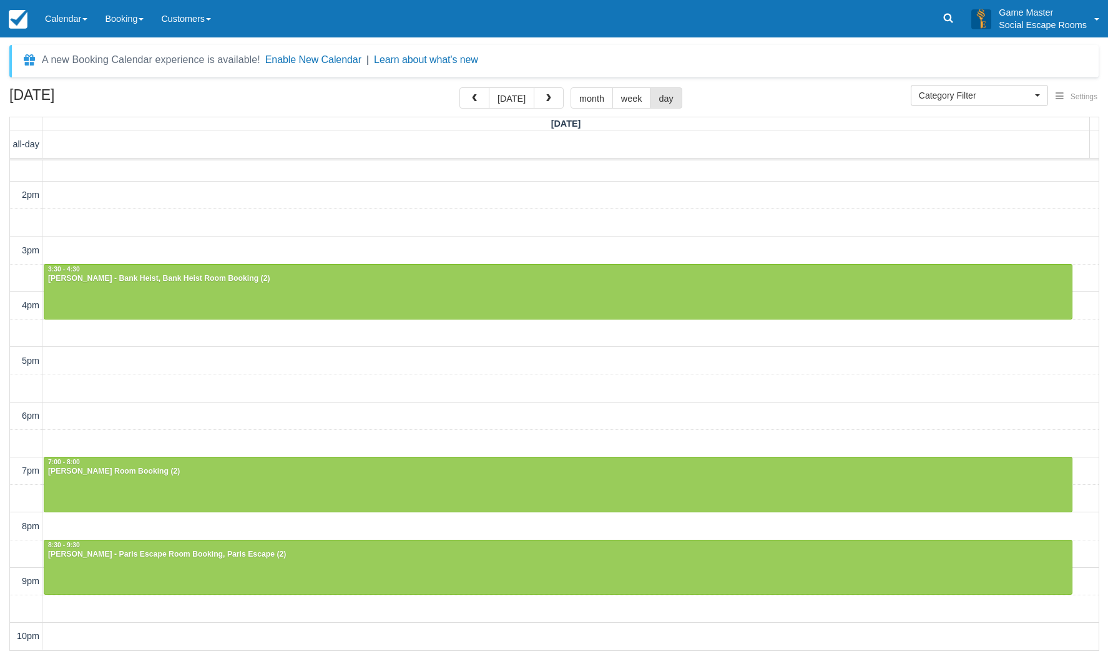
scroll to position [198, 0]
